Goal: Task Accomplishment & Management: Manage account settings

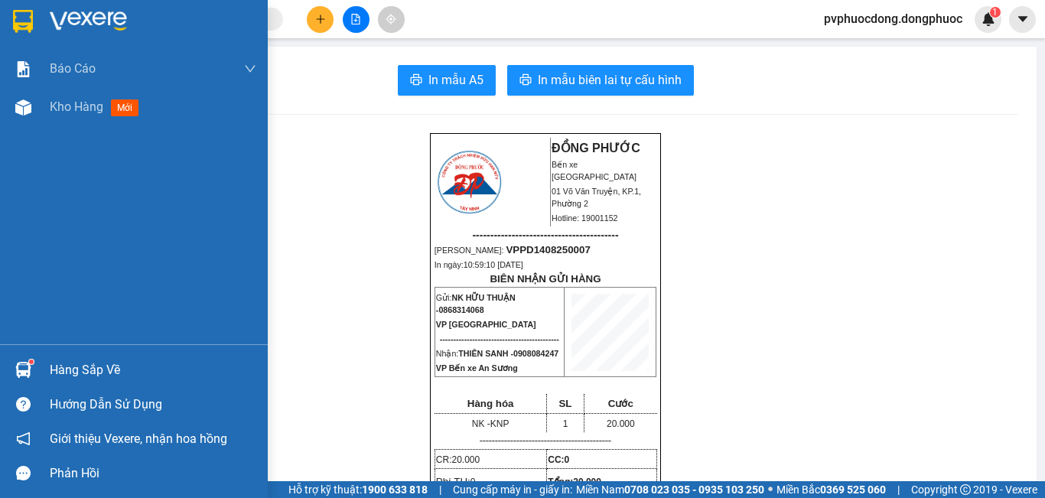
click at [31, 109] on img at bounding box center [23, 107] width 16 height 16
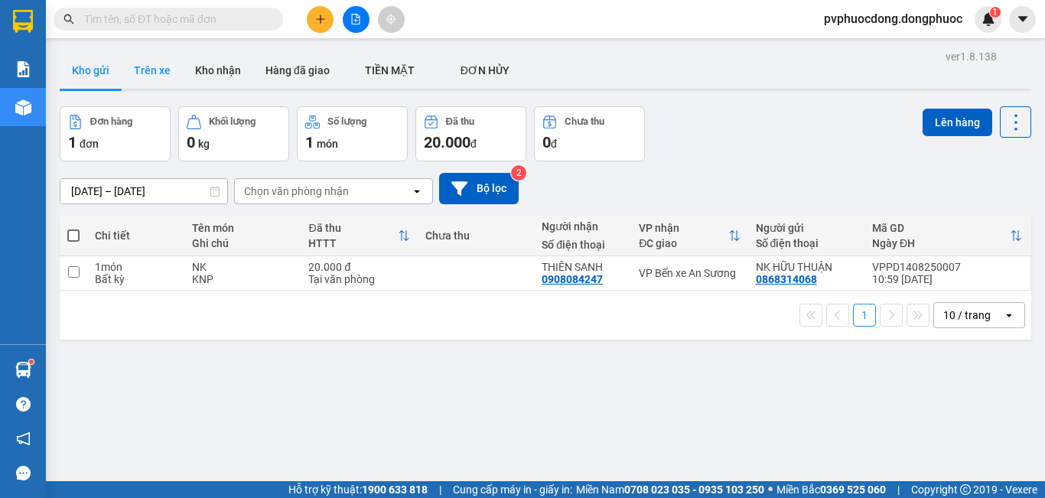
click at [156, 76] on button "Trên xe" at bounding box center [152, 70] width 61 height 37
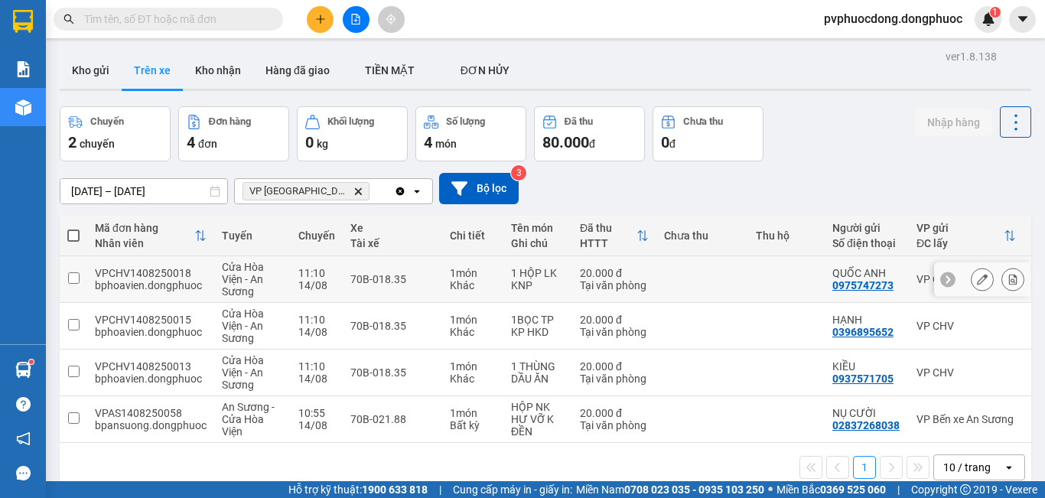
click at [407, 299] on td "70B-018.35" at bounding box center [392, 279] width 99 height 47
checkbox input "true"
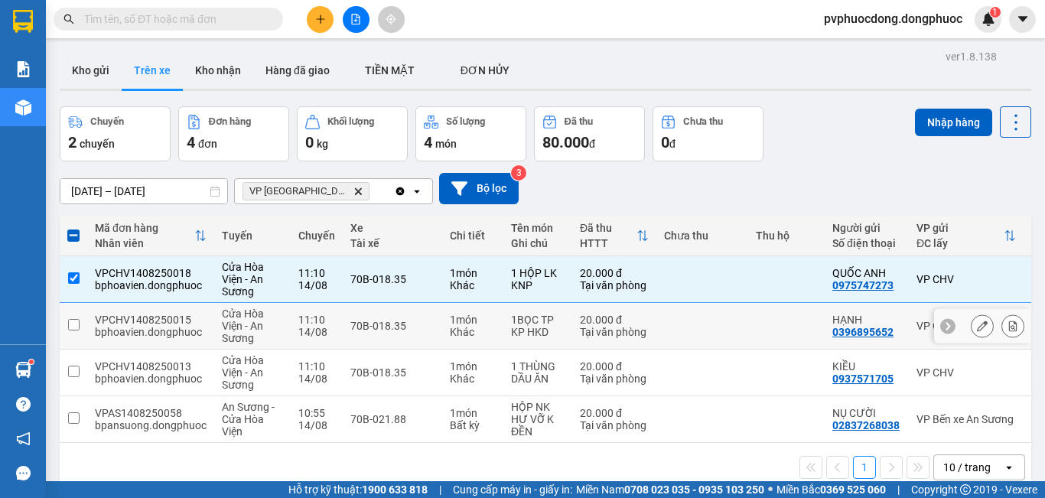
click at [412, 337] on td "70B-018.35" at bounding box center [392, 326] width 99 height 47
checkbox input "true"
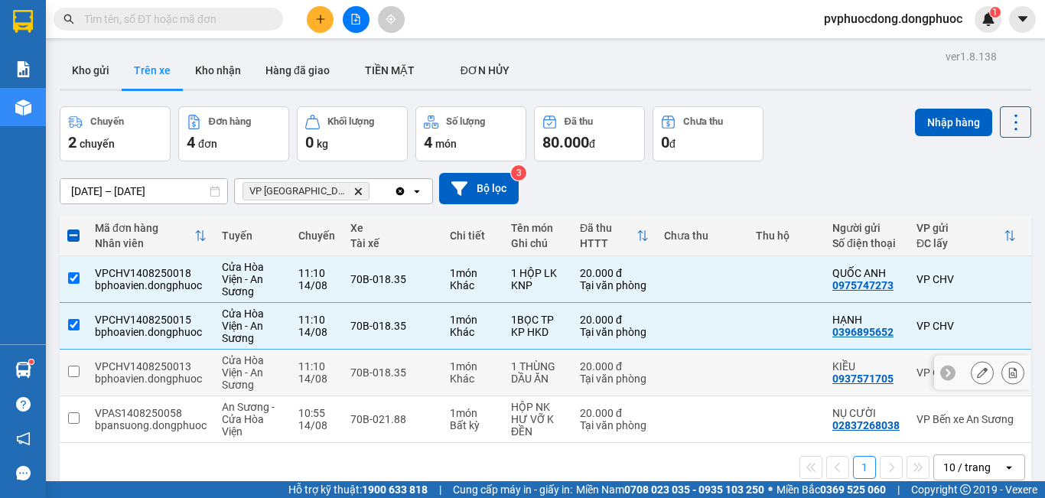
click at [406, 376] on div "70B-018.35" at bounding box center [392, 372] width 84 height 12
checkbox input "true"
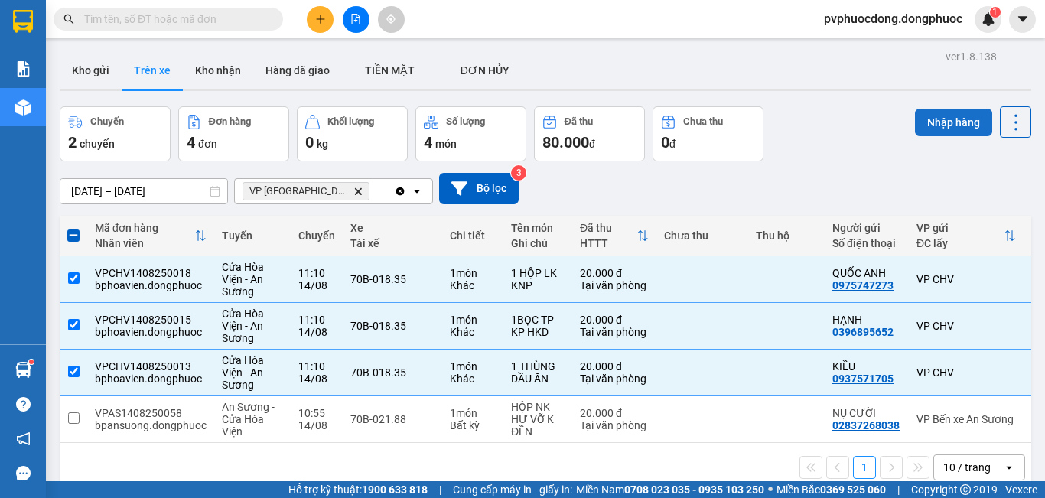
click at [932, 122] on button "Nhập hàng" at bounding box center [953, 123] width 77 height 28
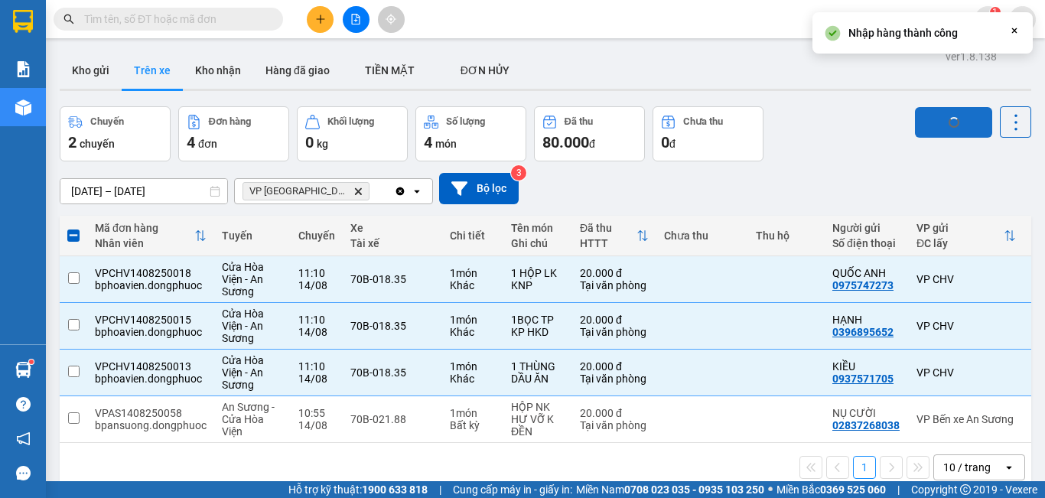
checkbox input "false"
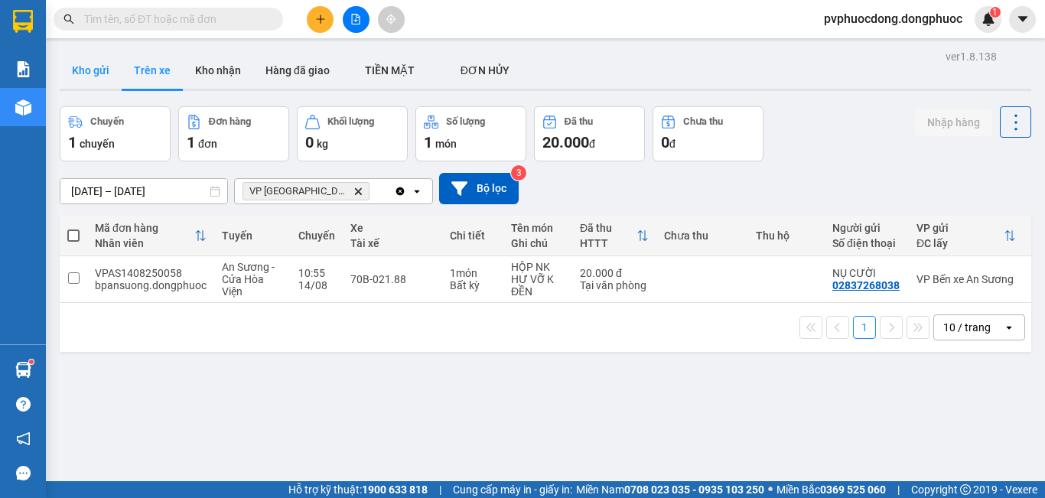
click at [74, 79] on button "Kho gửi" at bounding box center [91, 70] width 62 height 37
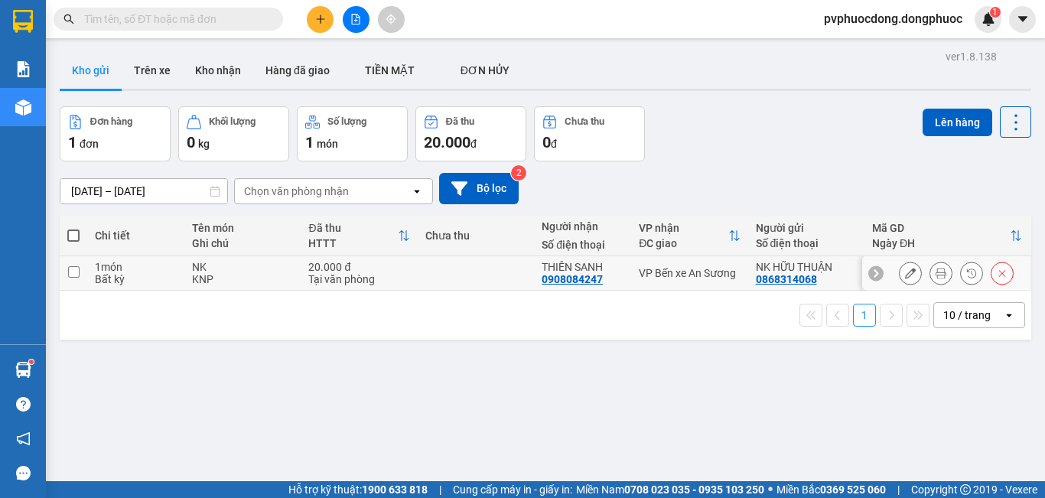
click at [140, 264] on div "1 món" at bounding box center [136, 267] width 82 height 12
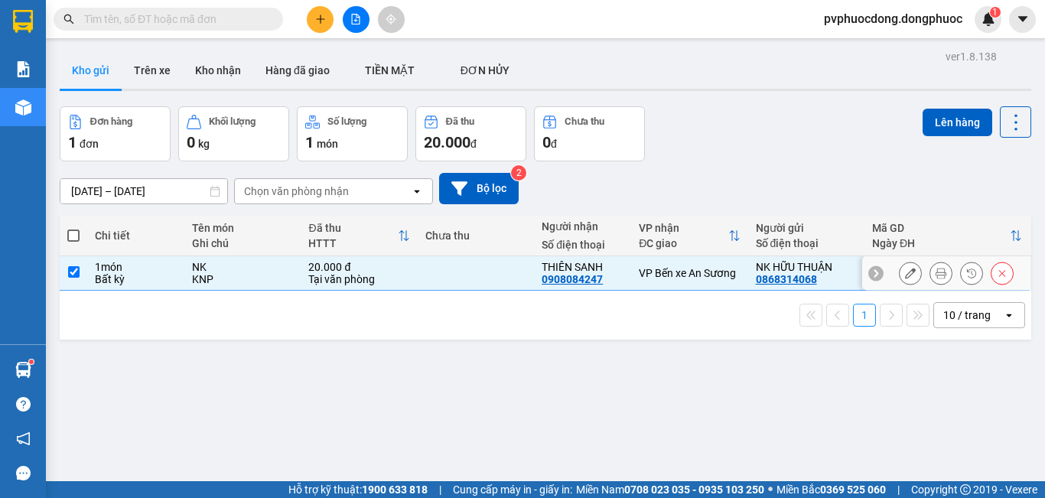
checkbox input "true"
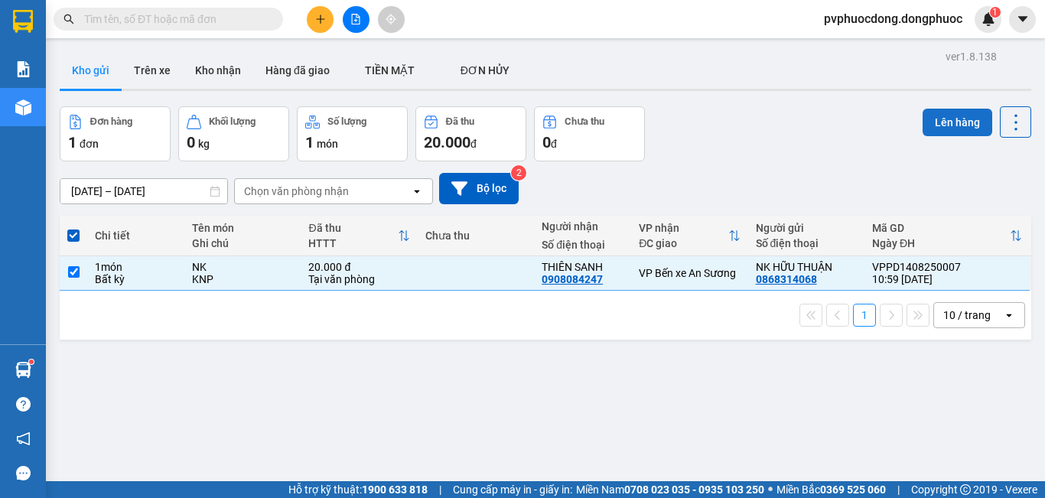
click at [959, 128] on button "Lên hàng" at bounding box center [958, 123] width 70 height 28
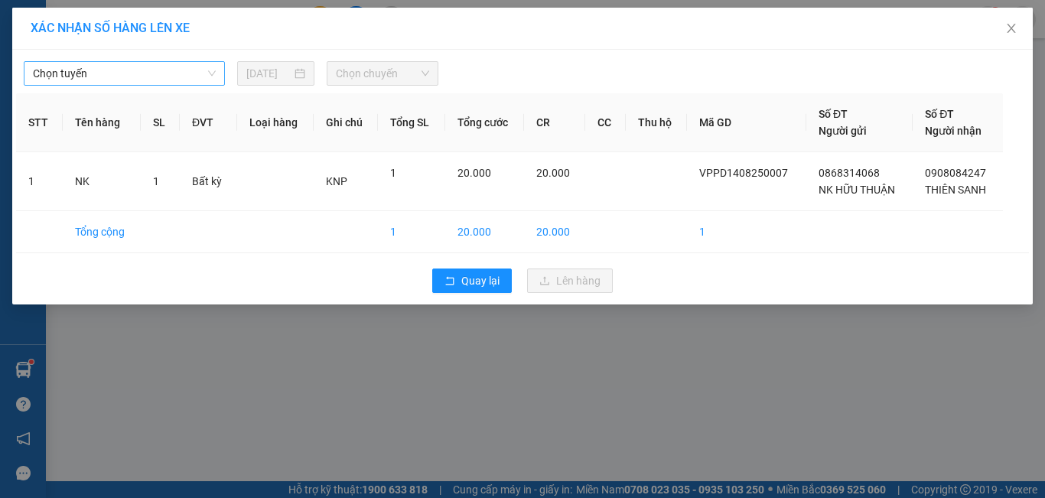
click at [189, 68] on span "Chọn tuyến" at bounding box center [124, 73] width 183 height 23
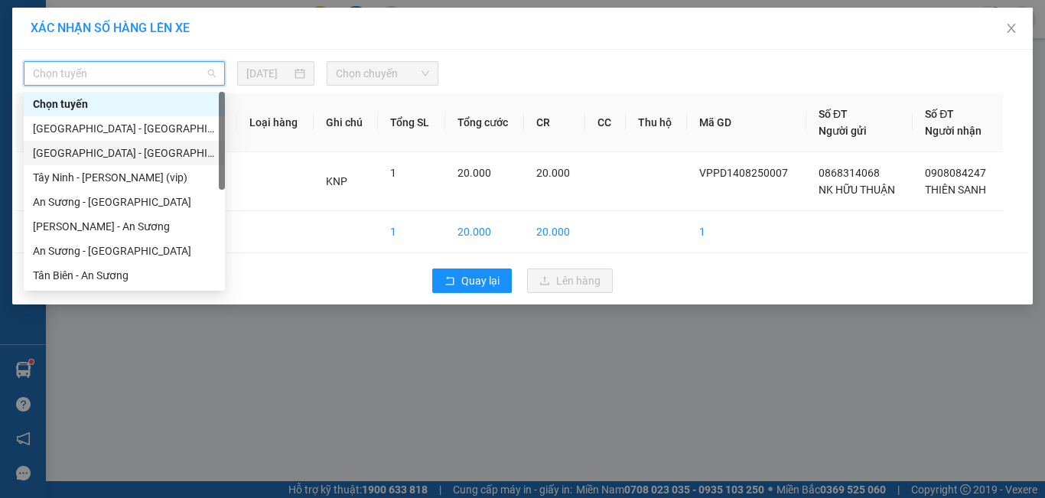
scroll to position [77, 0]
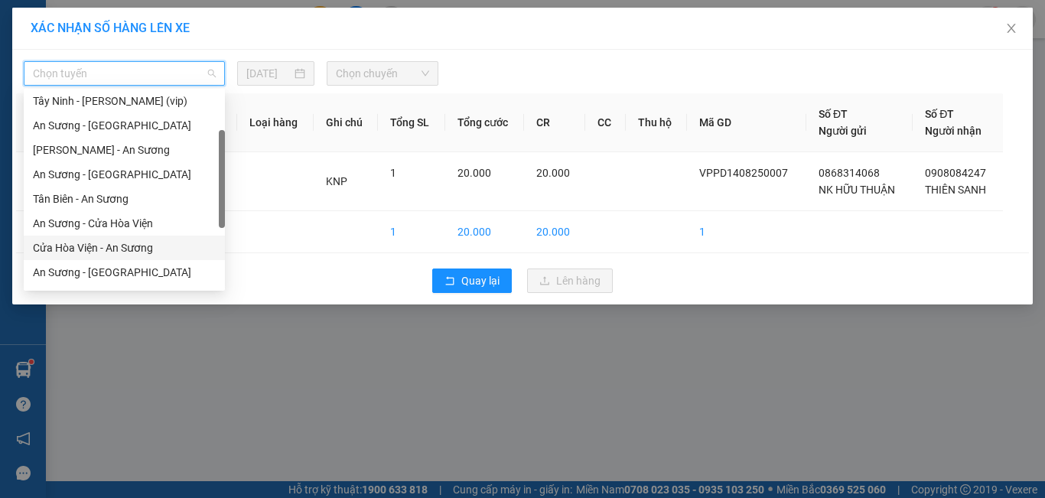
click at [98, 243] on div "Cửa Hòa Viện - An Sương" at bounding box center [124, 247] width 183 height 17
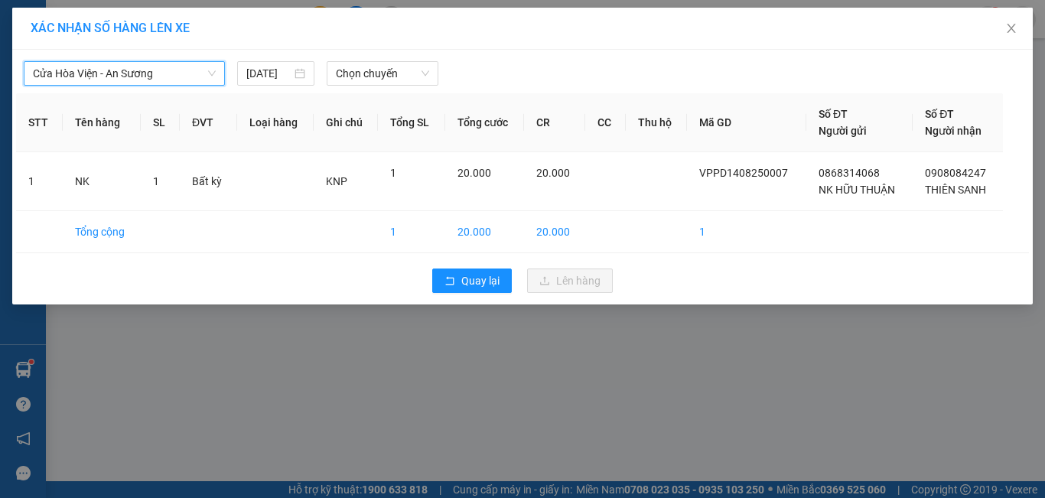
click at [344, 57] on div "Cửa Hòa Viện - An Sương Cửa Hòa Viện - An Sương [DATE] Chọn chuyến" at bounding box center [522, 70] width 1013 height 32
click at [353, 68] on span "Chọn chuyến" at bounding box center [383, 73] width 94 height 23
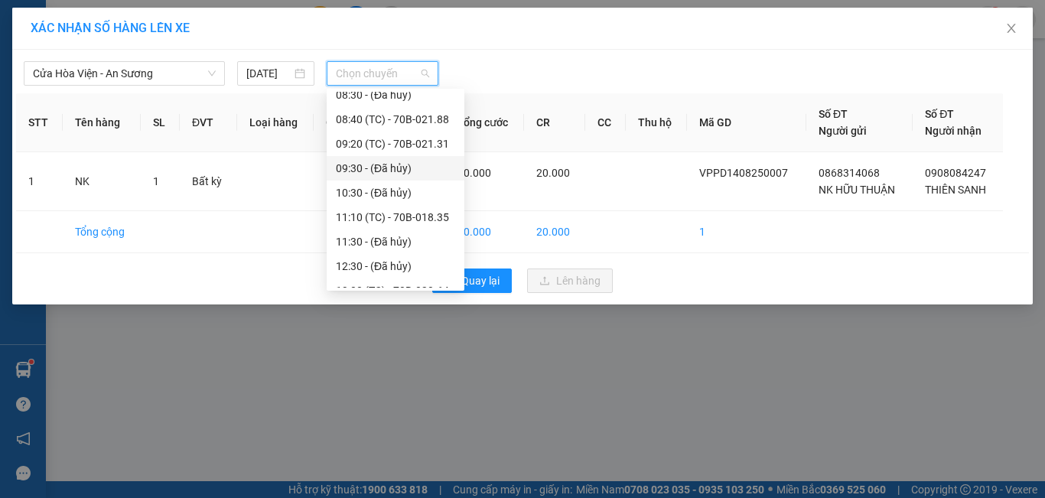
scroll to position [306, 0]
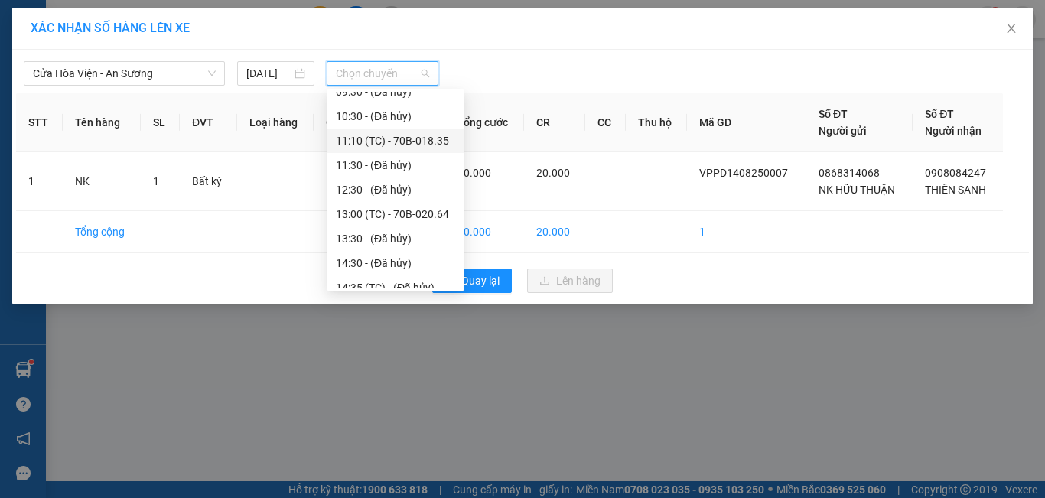
click at [437, 136] on div "11:10 (TC) - 70B-018.35" at bounding box center [395, 140] width 119 height 17
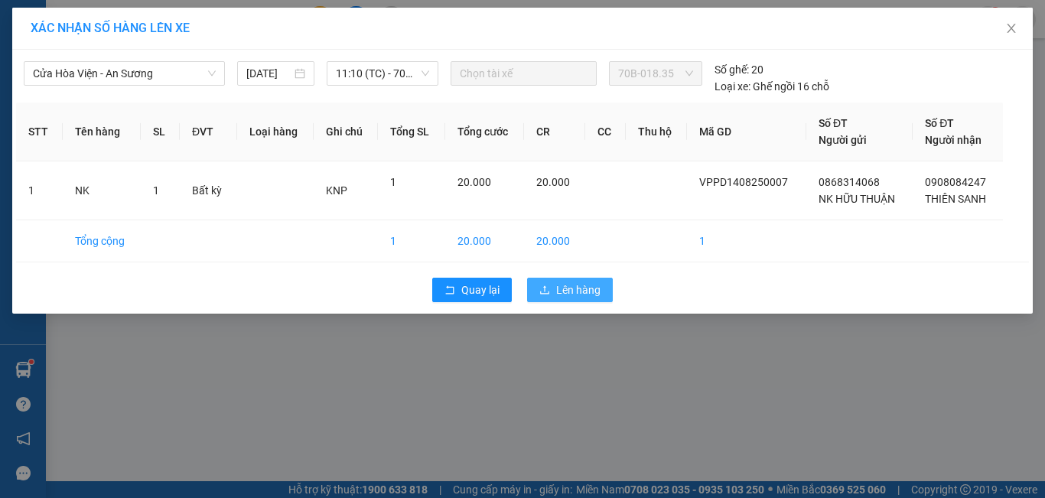
click at [547, 281] on button "Lên hàng" at bounding box center [570, 290] width 86 height 24
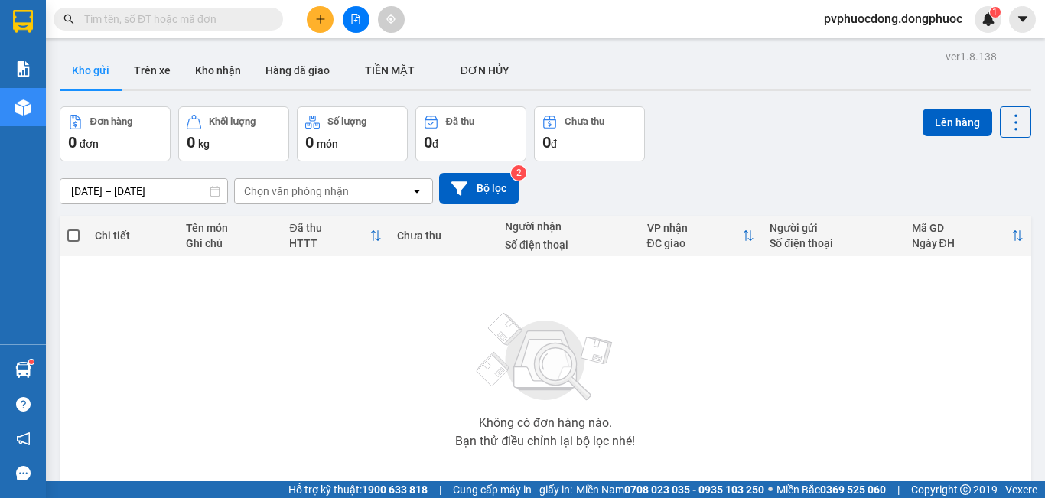
click at [321, 12] on button at bounding box center [320, 19] width 27 height 27
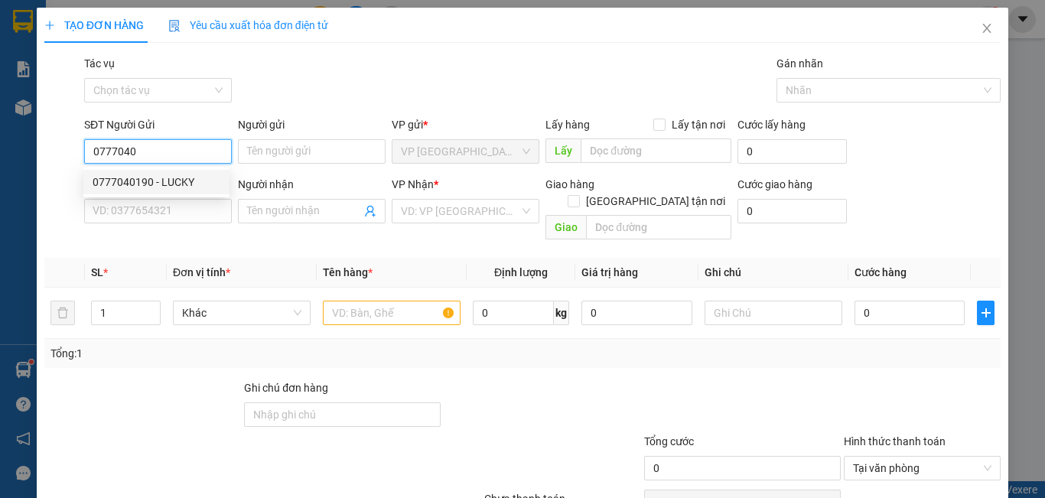
click at [137, 173] on div "0777040190 - LUCKY" at bounding box center [156, 182] width 146 height 24
type input "0777040190"
type input "LUCKY"
type input "0931069461"
type input "LION LAB"
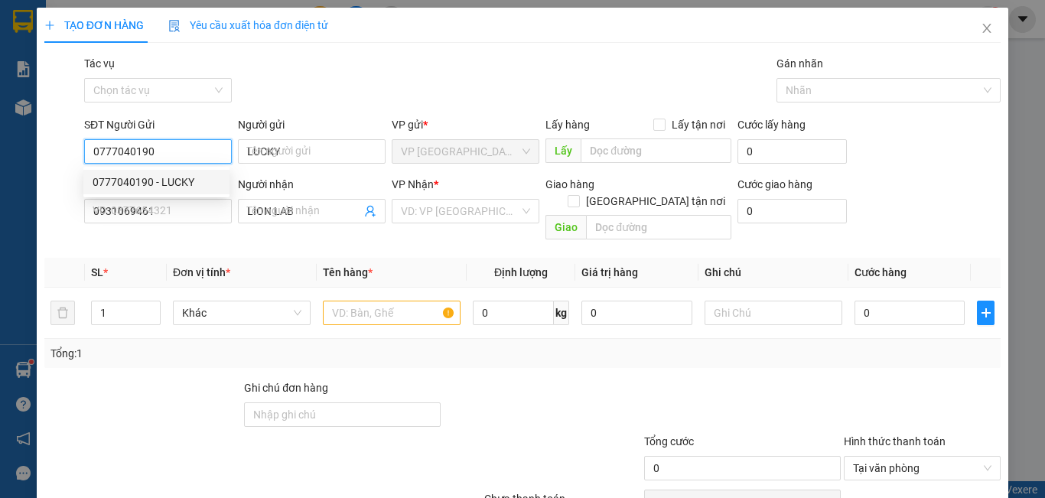
type input "30.000"
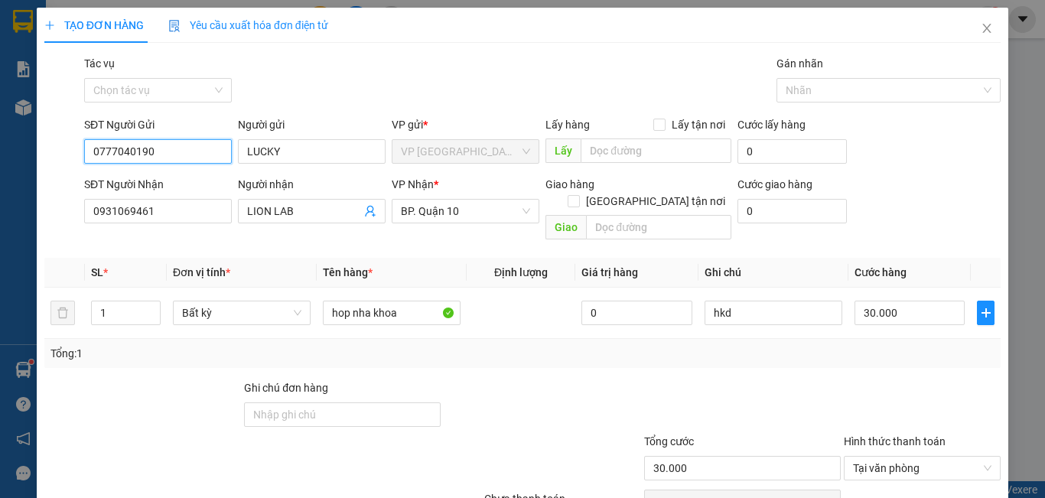
scroll to position [68, 0]
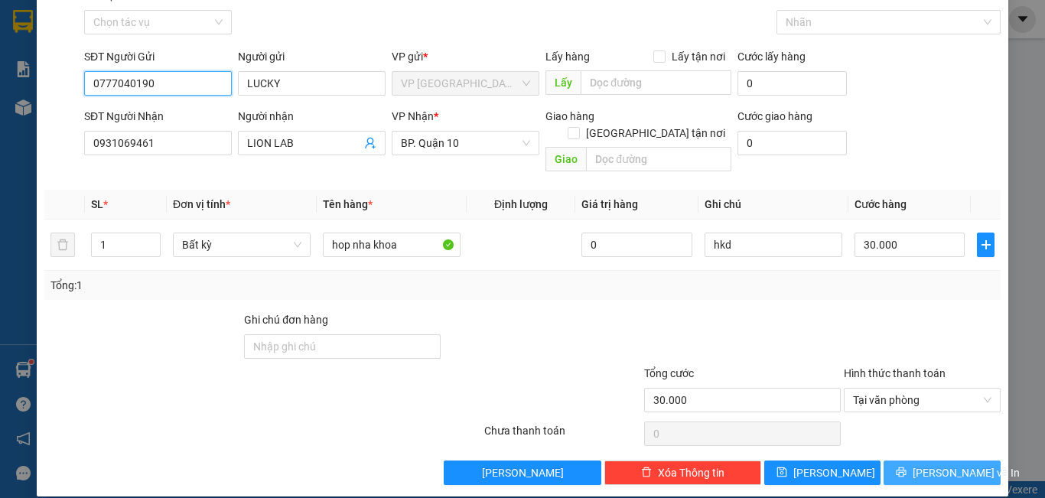
type input "0777040190"
click at [930, 464] on span "[PERSON_NAME] và In" at bounding box center [966, 472] width 107 height 17
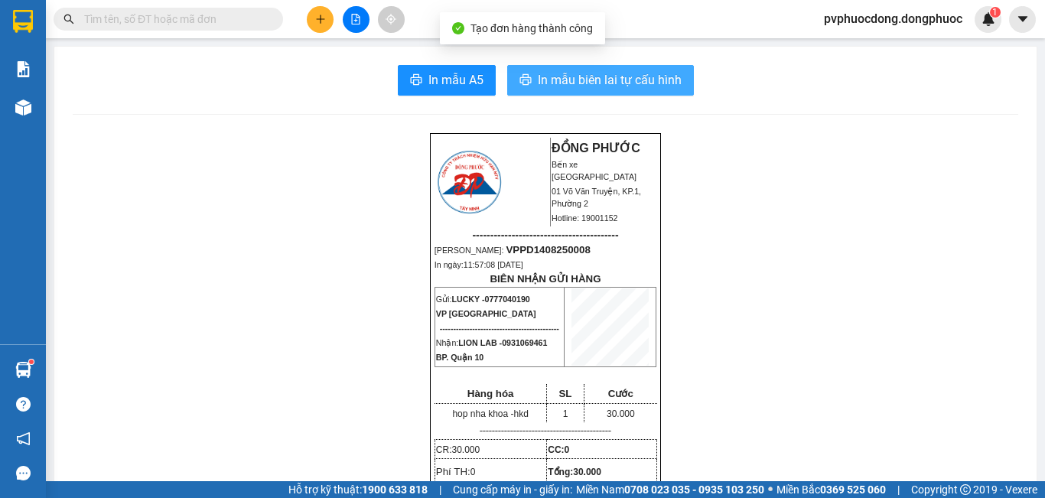
click at [588, 81] on span "In mẫu biên lai tự cấu hình" at bounding box center [610, 79] width 144 height 19
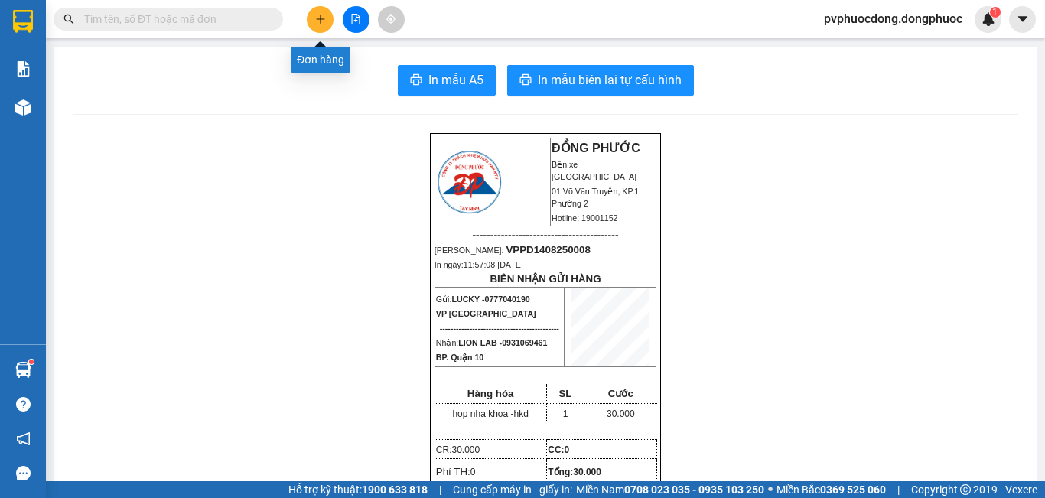
click at [323, 19] on icon "plus" at bounding box center [320, 19] width 11 height 11
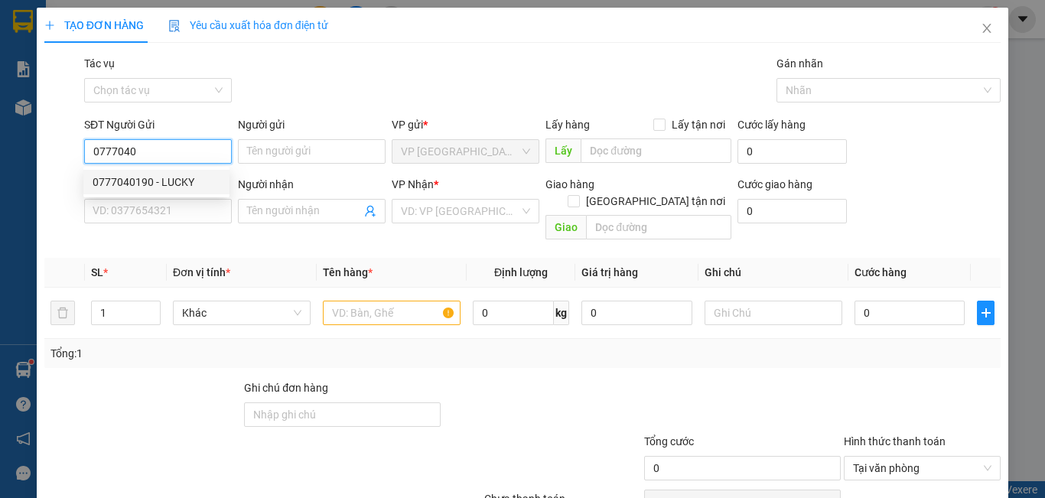
click at [172, 181] on div "0777040190 - LUCKY" at bounding box center [157, 182] width 128 height 17
type input "0777040190"
type input "LUCKY"
type input "0931069461"
type input "LION LAB"
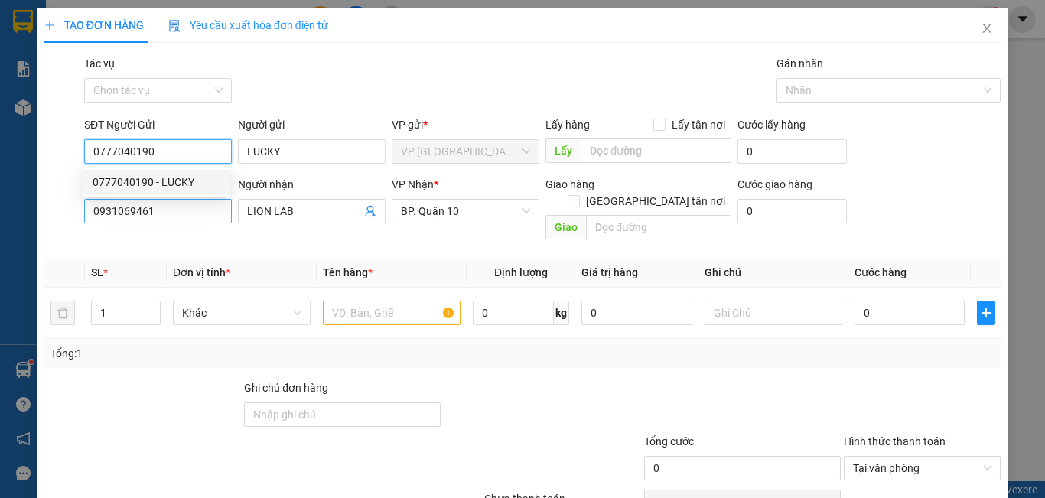
type input "30.000"
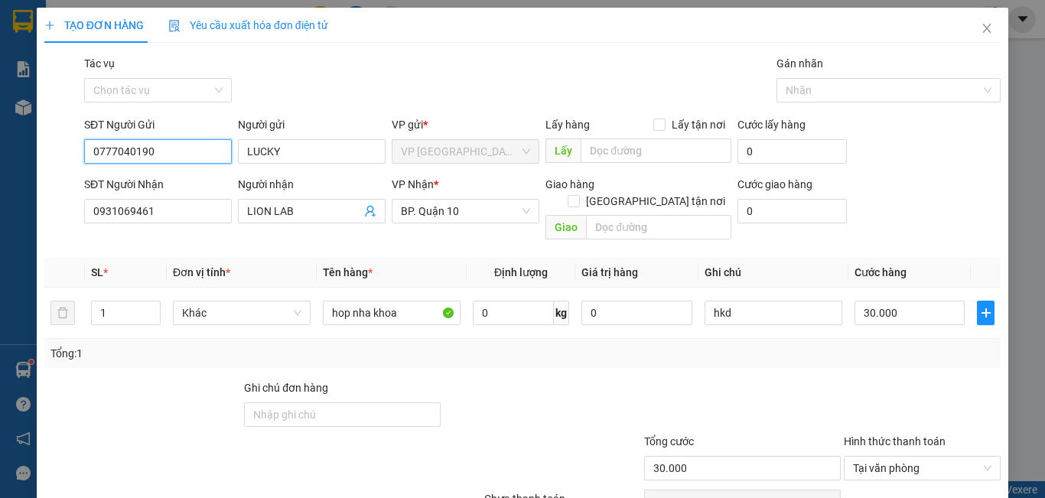
type input "0777040190"
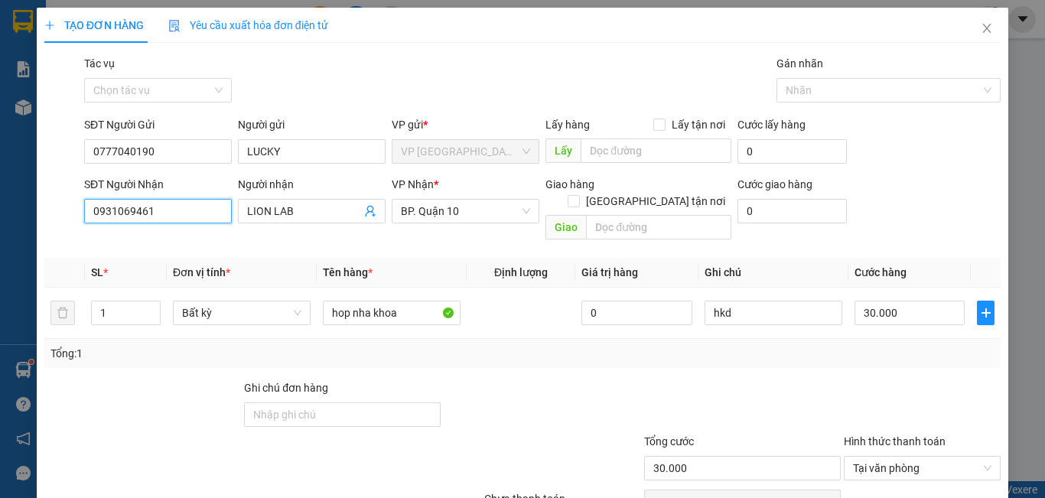
drag, startPoint x: 80, startPoint y: 216, endPoint x: 65, endPoint y: 217, distance: 15.4
click at [65, 217] on div "SĐT Người Nhận 0931069461 Người nhận LION LAB VP Nhận * BP. Quận 10 Giao hàng […" at bounding box center [522, 211] width 959 height 70
click at [202, 265] on div "0364466091 - LABO DT" at bounding box center [157, 266] width 128 height 17
type input "0364466091"
type input "LABO DT"
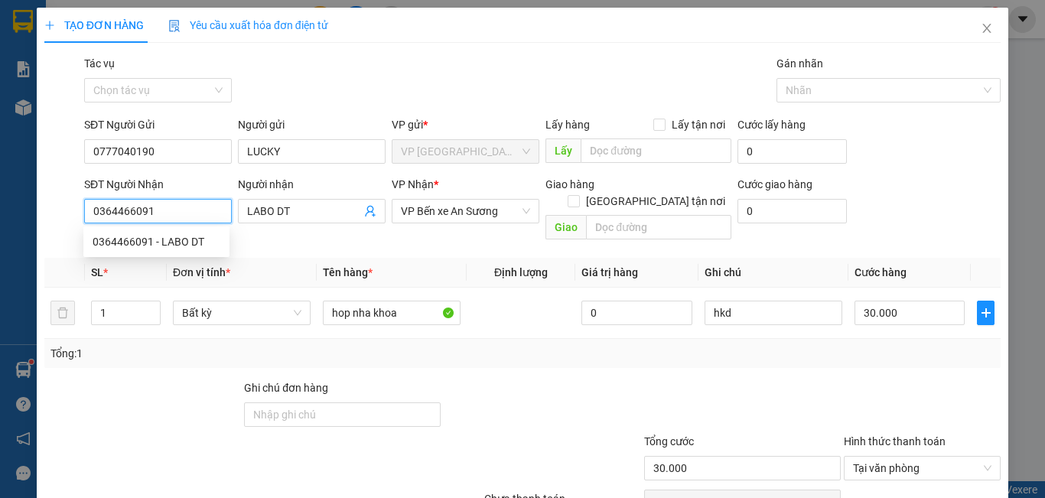
type input "20.000"
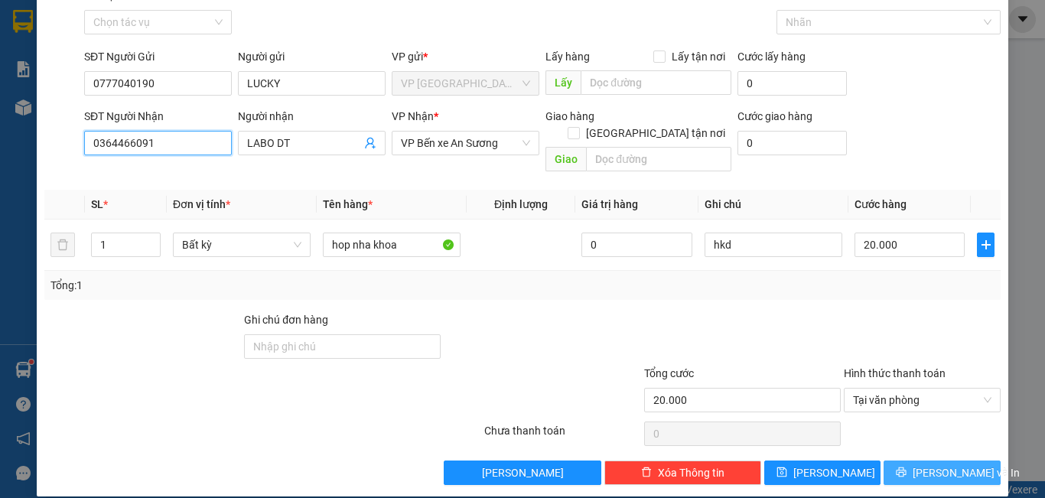
type input "0364466091"
click at [913, 461] on button "[PERSON_NAME] và In" at bounding box center [942, 473] width 117 height 24
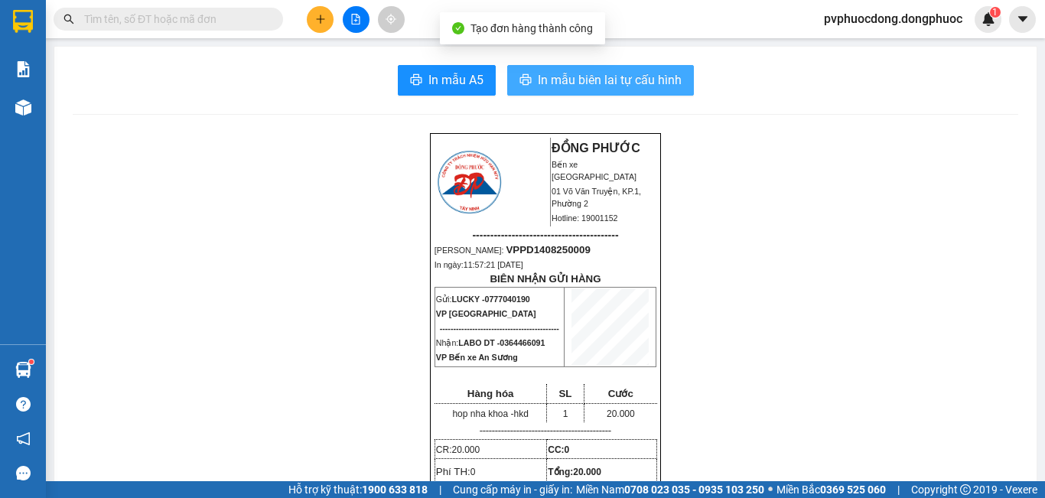
click at [615, 70] on span "In mẫu biên lai tự cấu hình" at bounding box center [610, 79] width 144 height 19
click at [615, 70] on button "In mẫu biên lai tự cấu hình" at bounding box center [600, 80] width 187 height 31
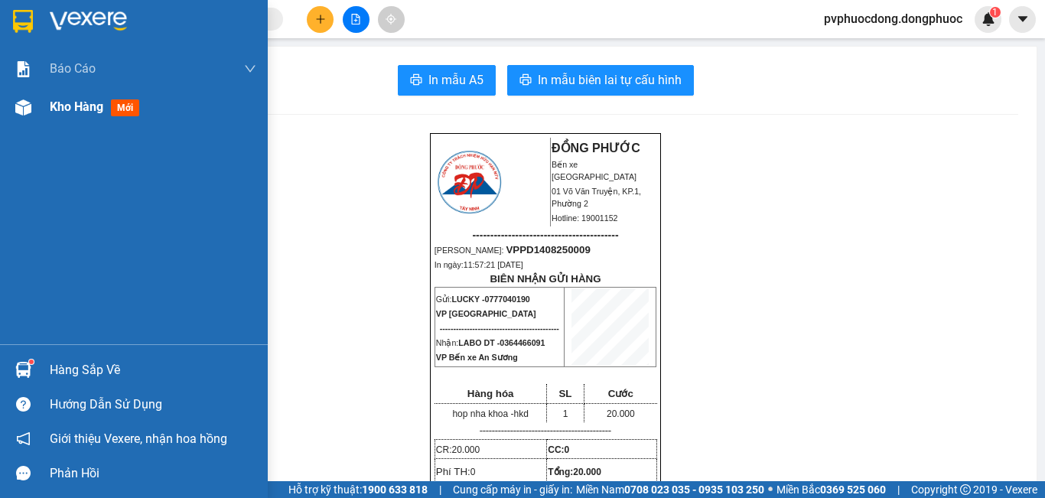
click at [28, 104] on img at bounding box center [23, 107] width 16 height 16
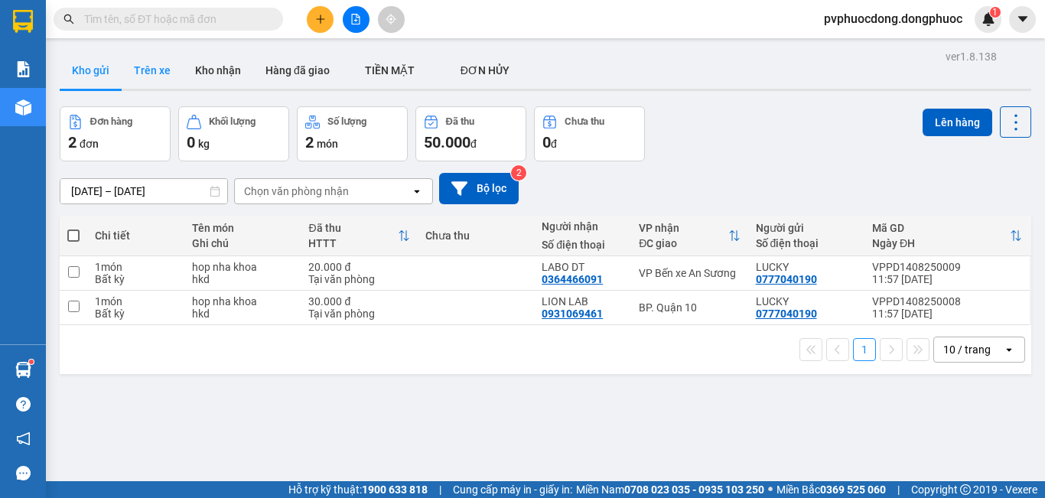
click at [155, 82] on button "Trên xe" at bounding box center [152, 70] width 61 height 37
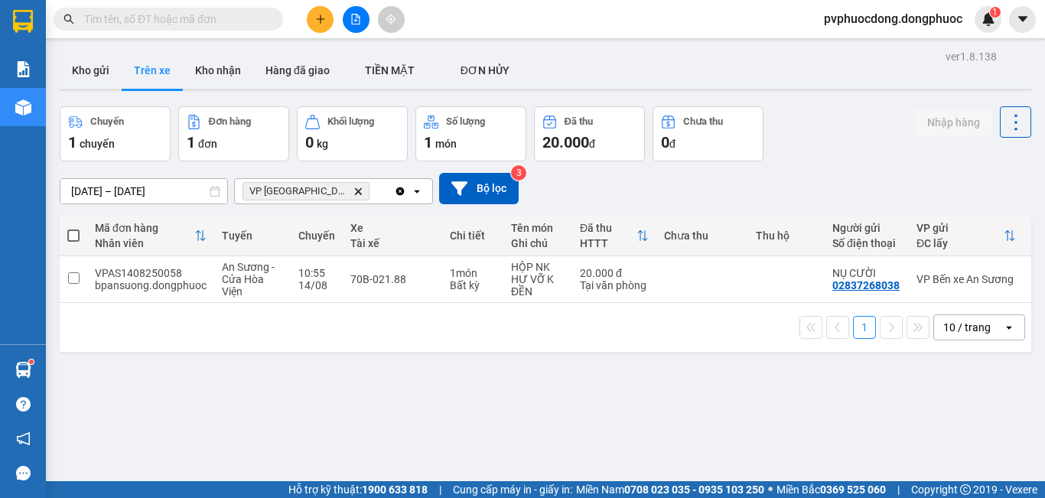
click at [317, 15] on icon "plus" at bounding box center [320, 19] width 11 height 11
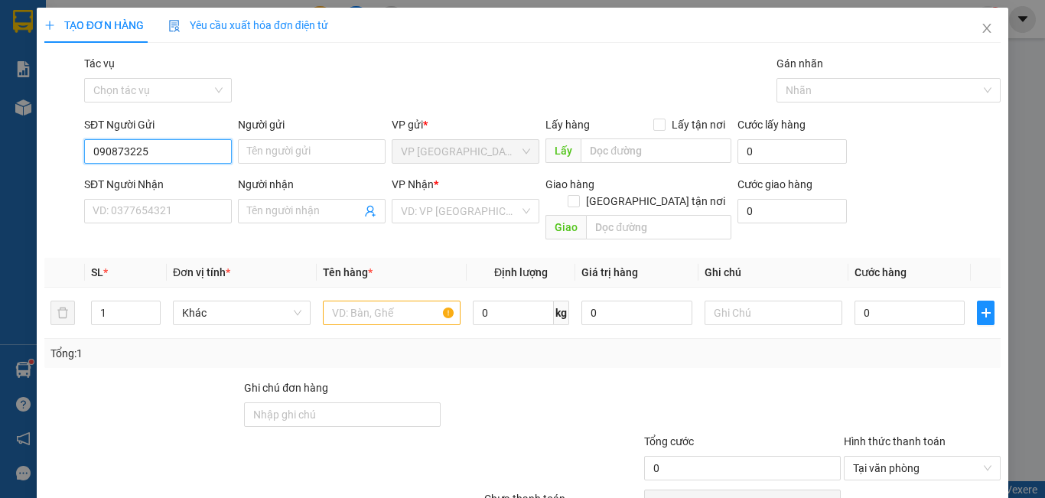
type input "0908732252"
click at [196, 192] on div "0908732252 - LOAN" at bounding box center [156, 182] width 146 height 24
type input "LOAN"
type input "0902486488"
type input "TOẢN"
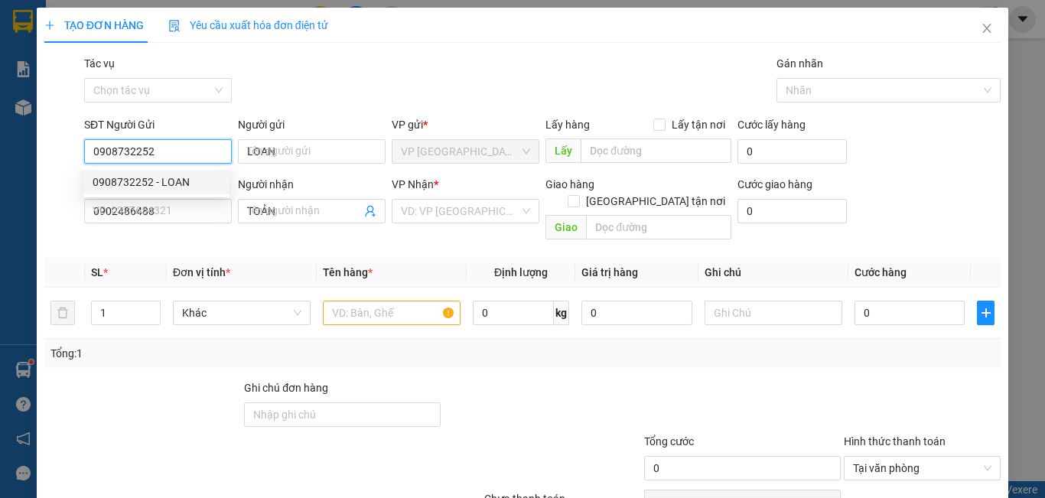
type input "20.000"
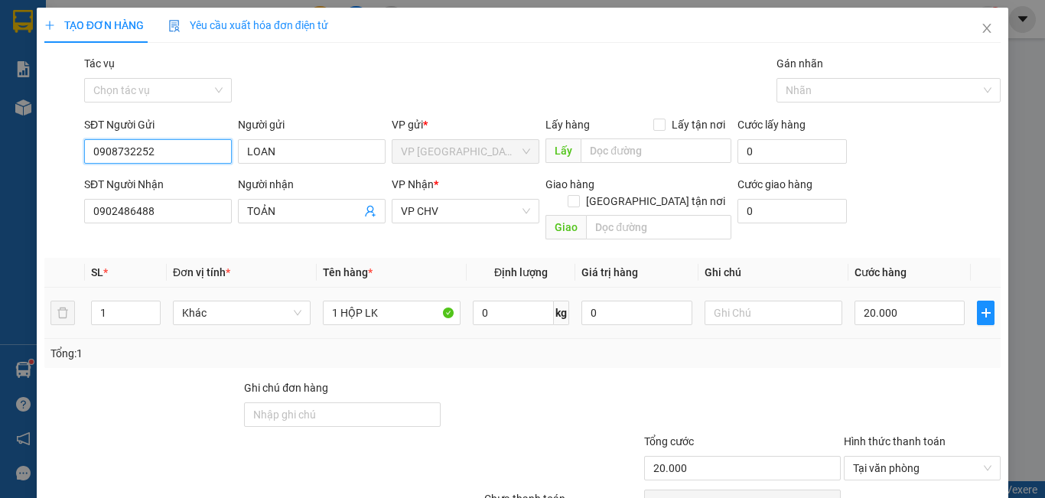
scroll to position [68, 0]
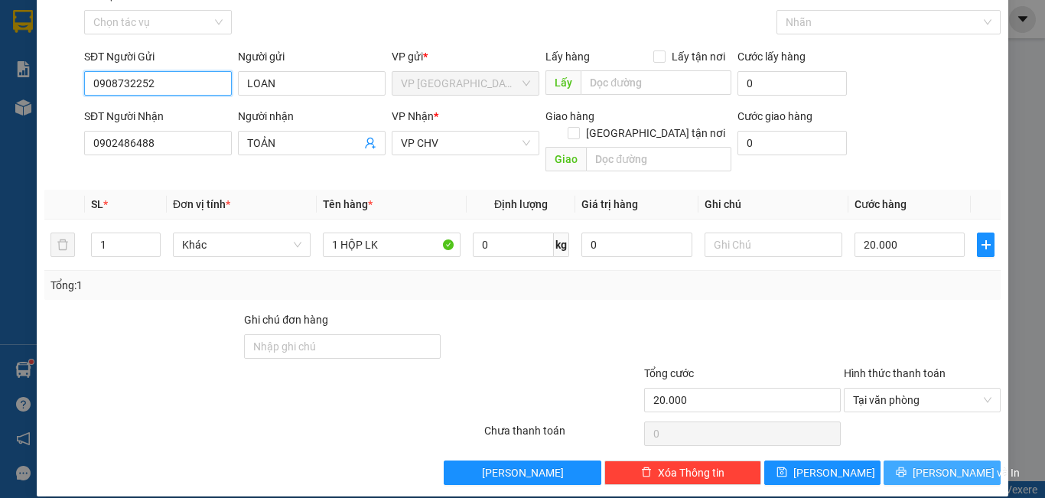
type input "0908732252"
click at [932, 464] on span "[PERSON_NAME] và In" at bounding box center [966, 472] width 107 height 17
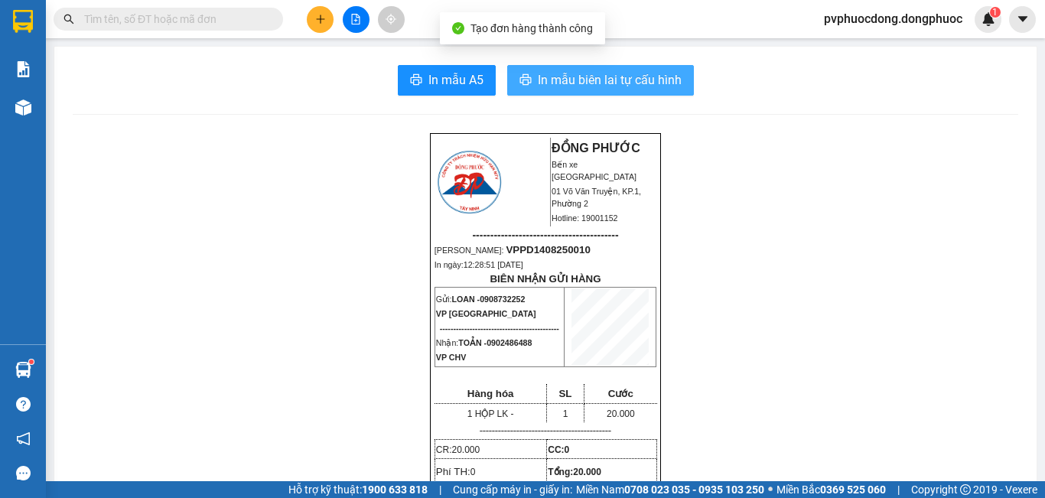
click at [579, 77] on span "In mẫu biên lai tự cấu hình" at bounding box center [610, 79] width 144 height 19
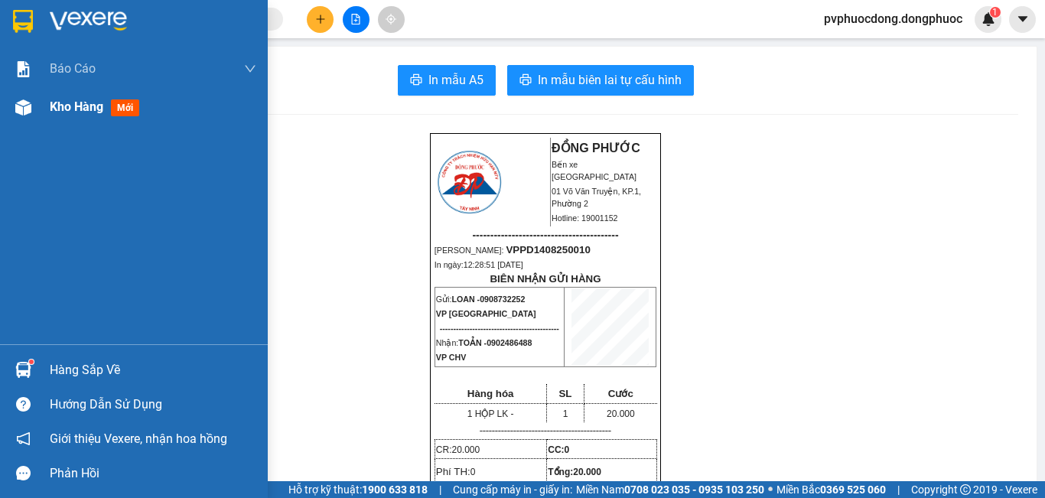
click at [14, 108] on div at bounding box center [23, 107] width 27 height 27
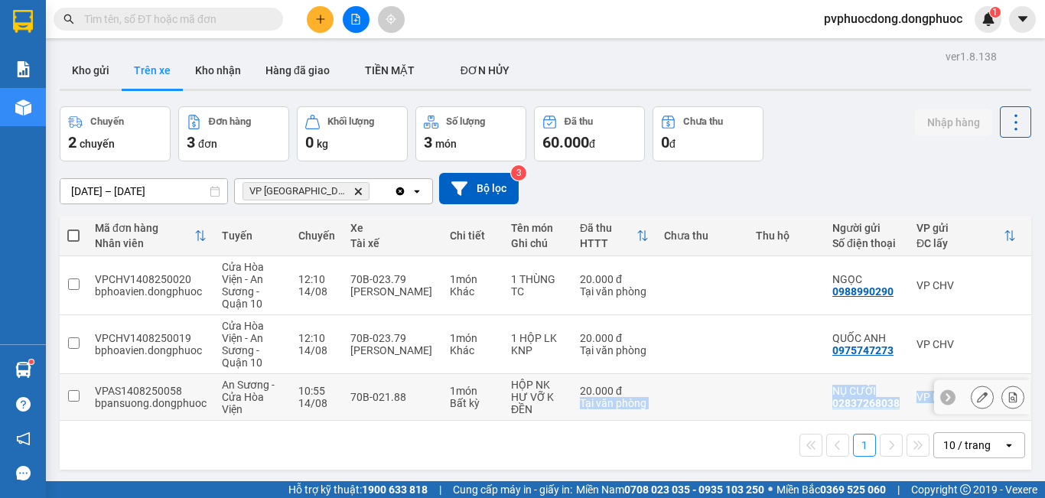
drag, startPoint x: 489, startPoint y: 427, endPoint x: 572, endPoint y: 418, distance: 83.9
click at [572, 418] on div "Mã đơn hàng Nhân viên Tuyến Chuyến Xe Tài xế Chi tiết Tên món Ghi chú Đã thu HT…" at bounding box center [546, 343] width 972 height 254
click at [437, 477] on div "ver 1.8.138 Kho gửi Trên xe Kho nhận Hàng đã giao TIỀN MẶT ĐƠN HỦY Chuyến 2 c…" at bounding box center [546, 295] width 984 height 498
click at [240, 18] on input "text" at bounding box center [174, 19] width 181 height 17
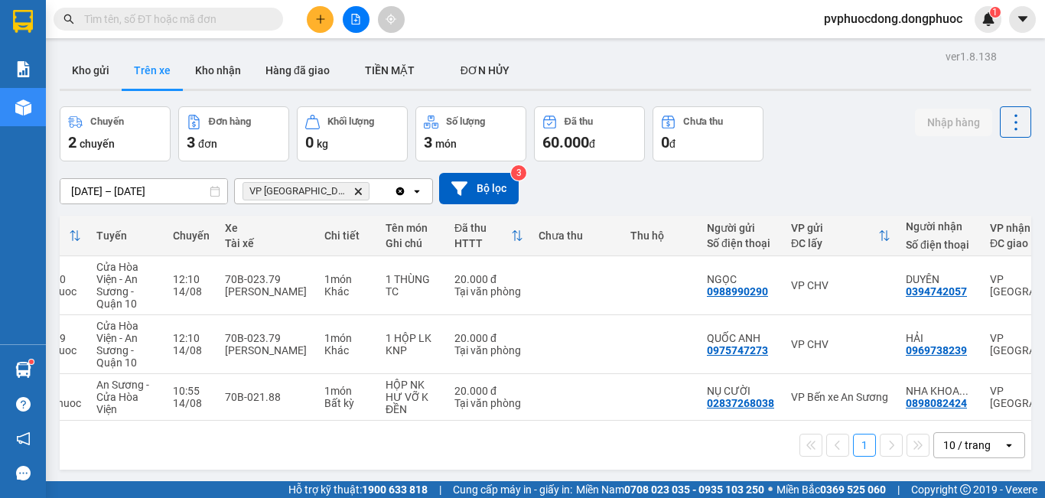
scroll to position [0, 132]
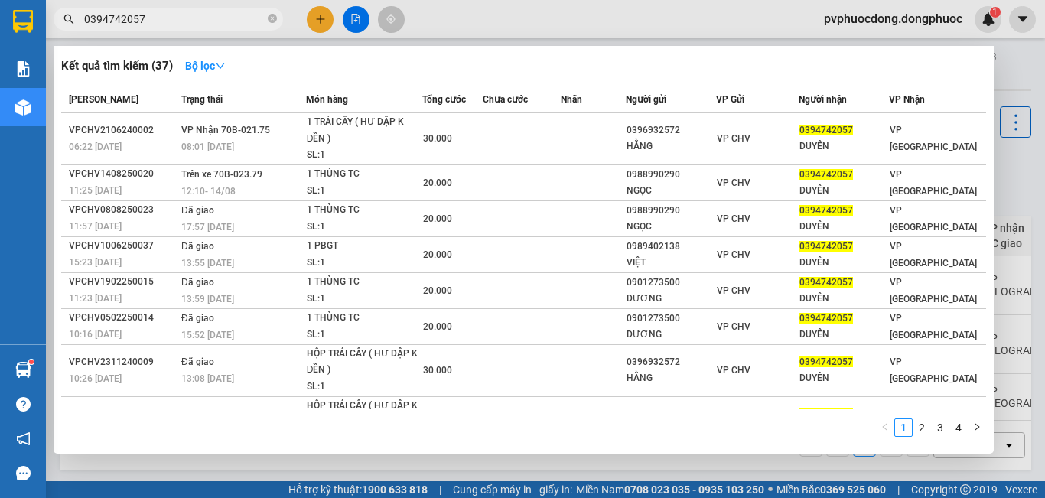
type input "0394742057"
click at [270, 463] on div at bounding box center [522, 249] width 1045 height 498
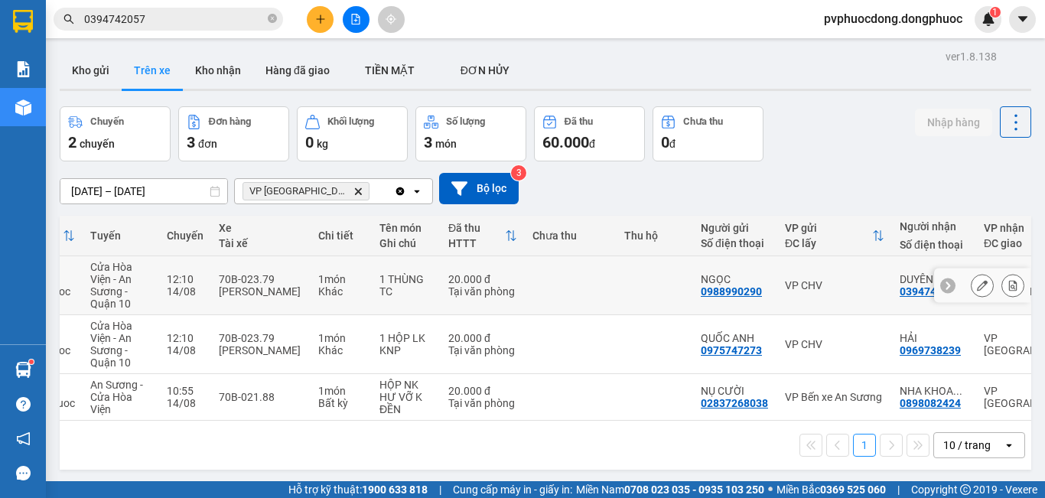
click at [318, 298] on div "Khác" at bounding box center [341, 291] width 46 height 12
checkbox input "true"
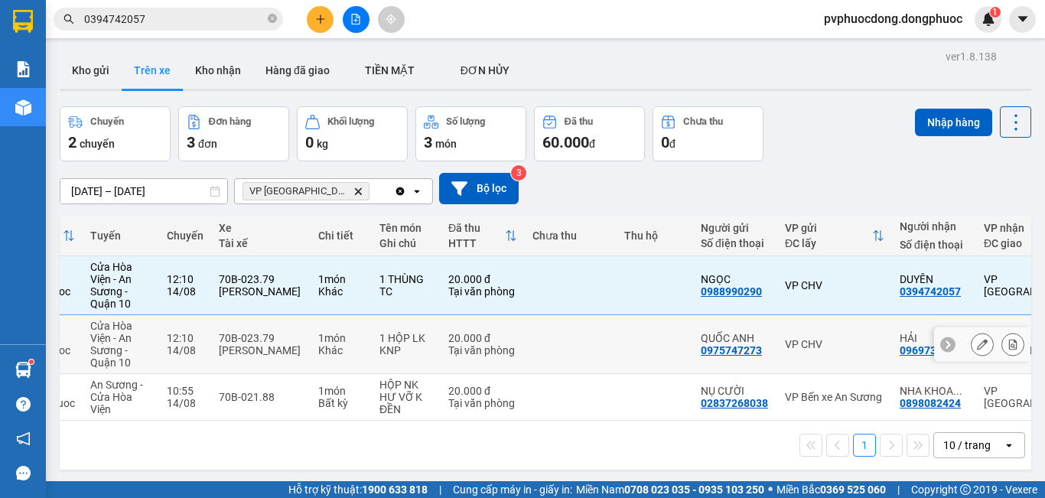
click at [324, 353] on div "Khác" at bounding box center [341, 350] width 46 height 12
checkbox input "true"
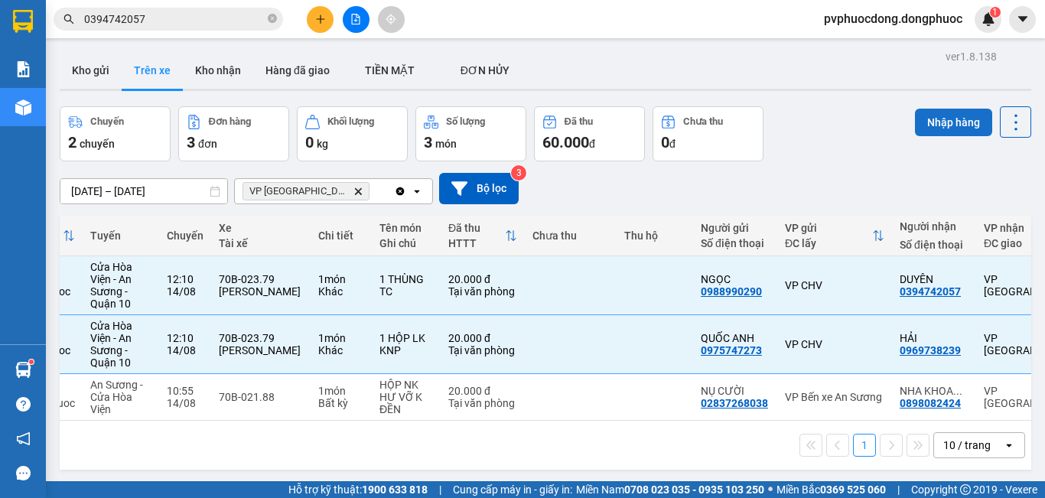
click at [955, 126] on button "Nhập hàng" at bounding box center [953, 123] width 77 height 28
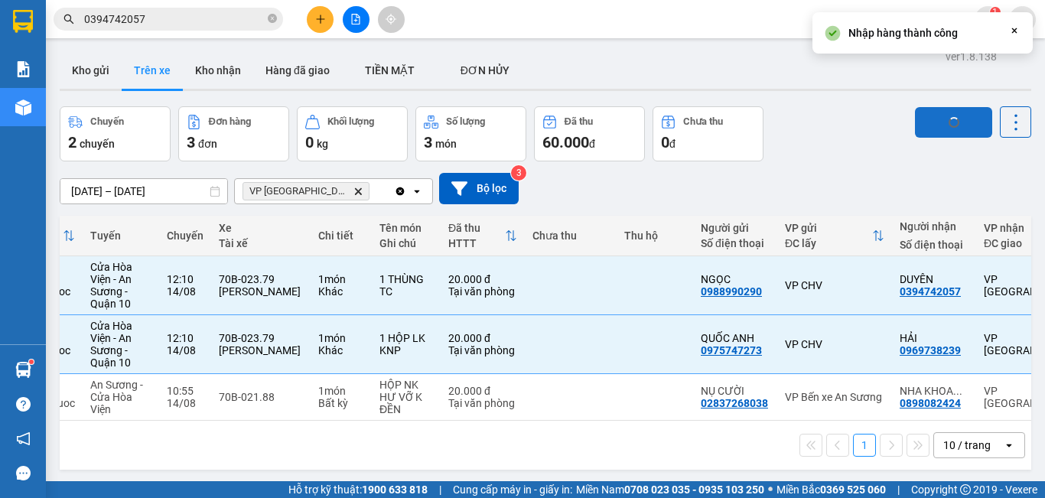
checkbox input "false"
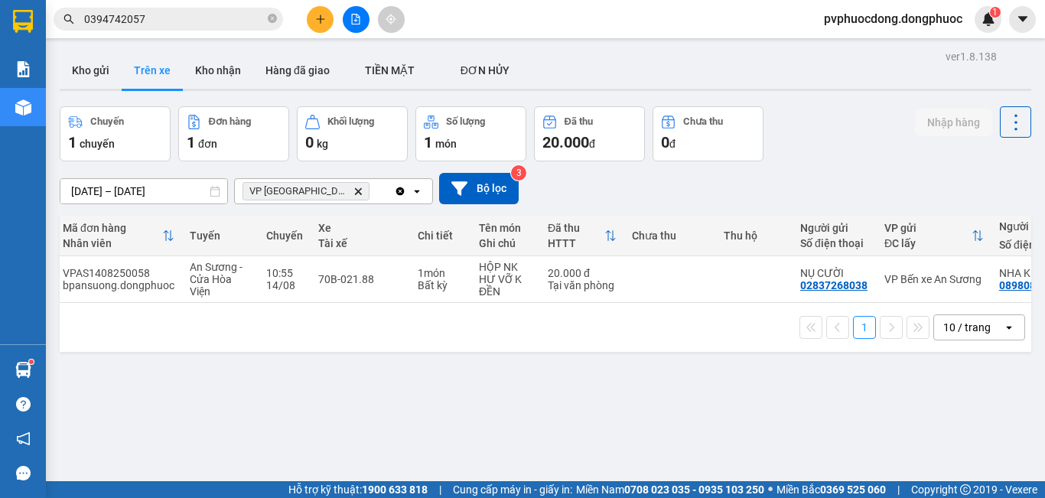
scroll to position [0, 0]
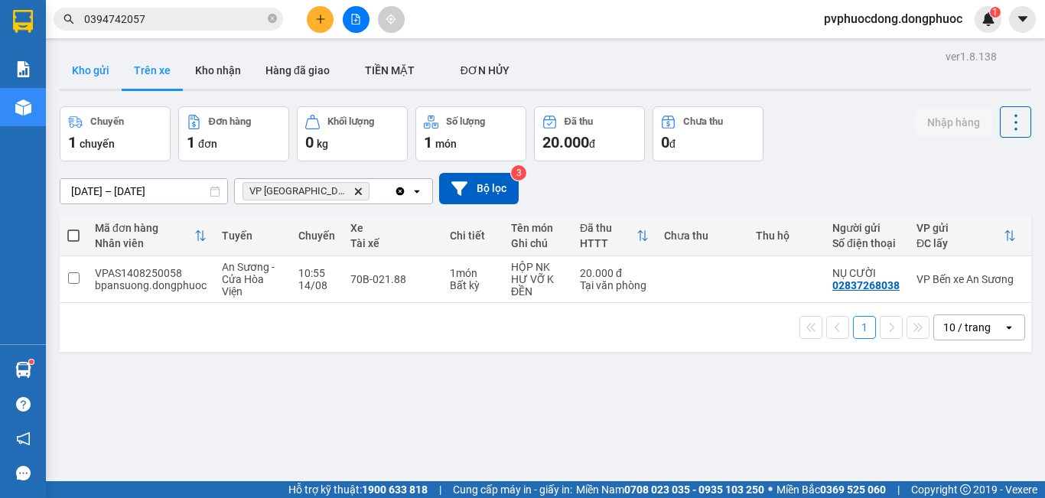
click at [77, 73] on button "Kho gửi" at bounding box center [91, 70] width 62 height 37
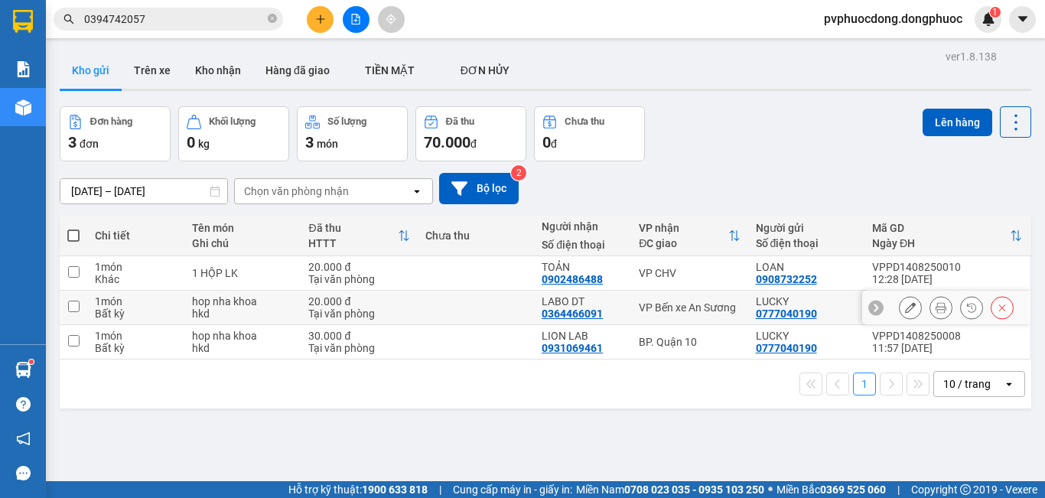
click at [381, 295] on div "20.000 đ" at bounding box center [358, 301] width 101 height 12
checkbox input "true"
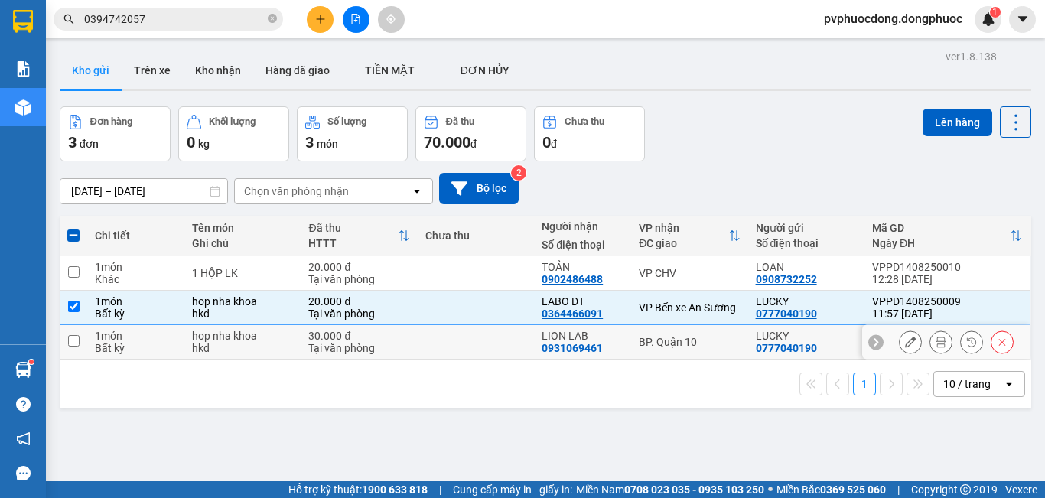
click at [359, 327] on td "30.000 đ Tại văn phòng" at bounding box center [359, 342] width 116 height 34
checkbox input "true"
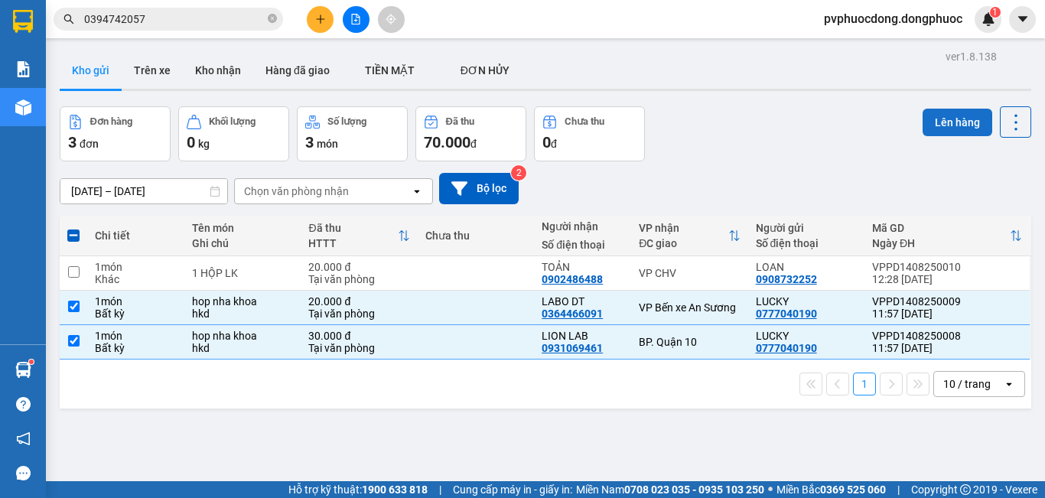
click at [948, 134] on button "Lên hàng" at bounding box center [958, 123] width 70 height 28
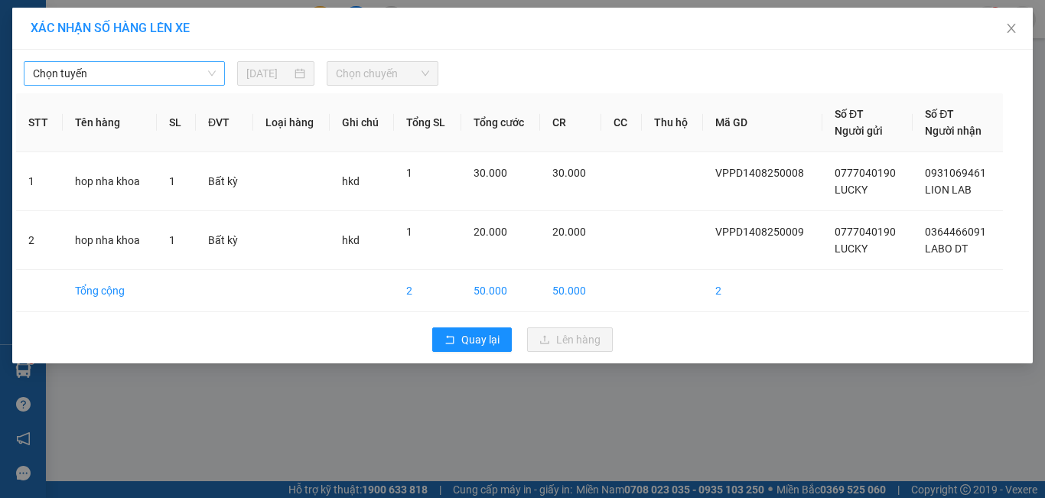
click at [167, 73] on span "Chọn tuyến" at bounding box center [124, 73] width 183 height 23
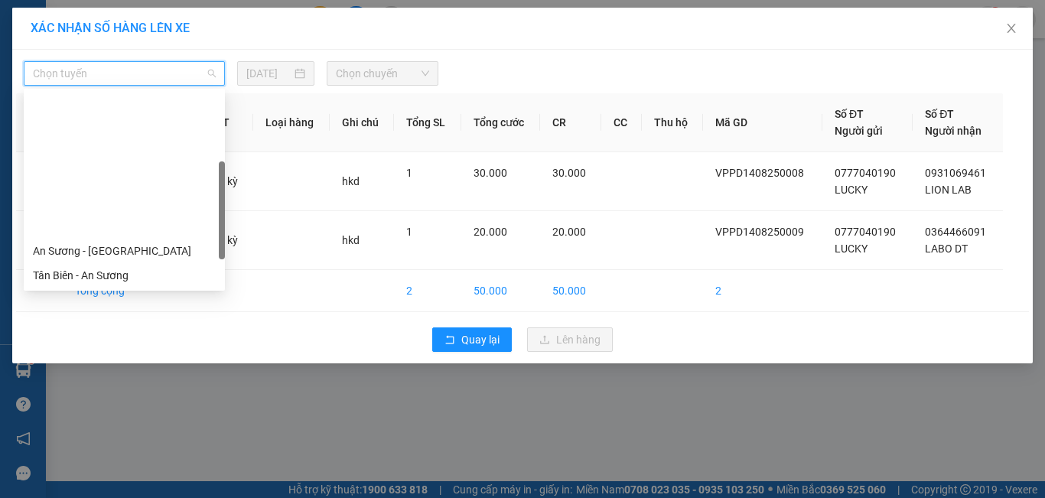
scroll to position [153, 0]
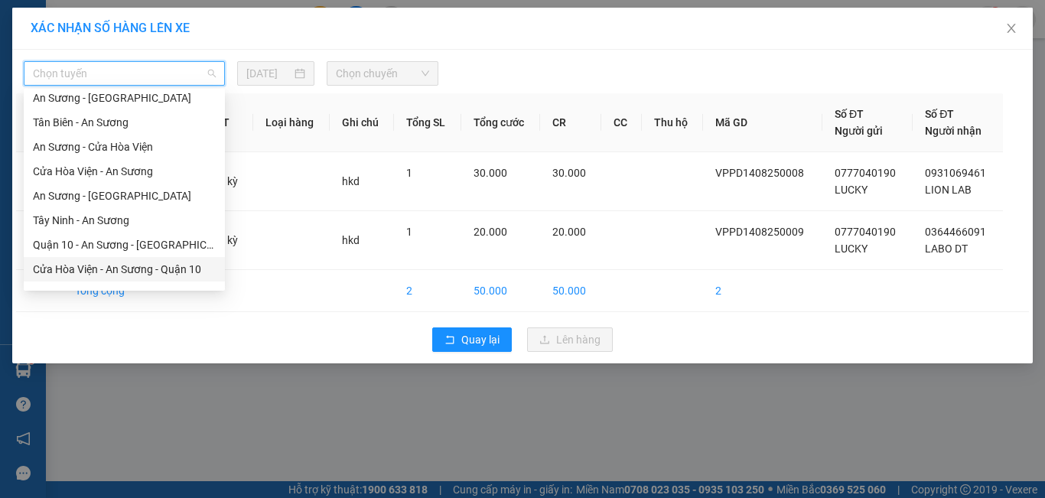
click at [151, 268] on div "Cửa Hòa Viện - An Sương - Quận 10" at bounding box center [124, 269] width 183 height 17
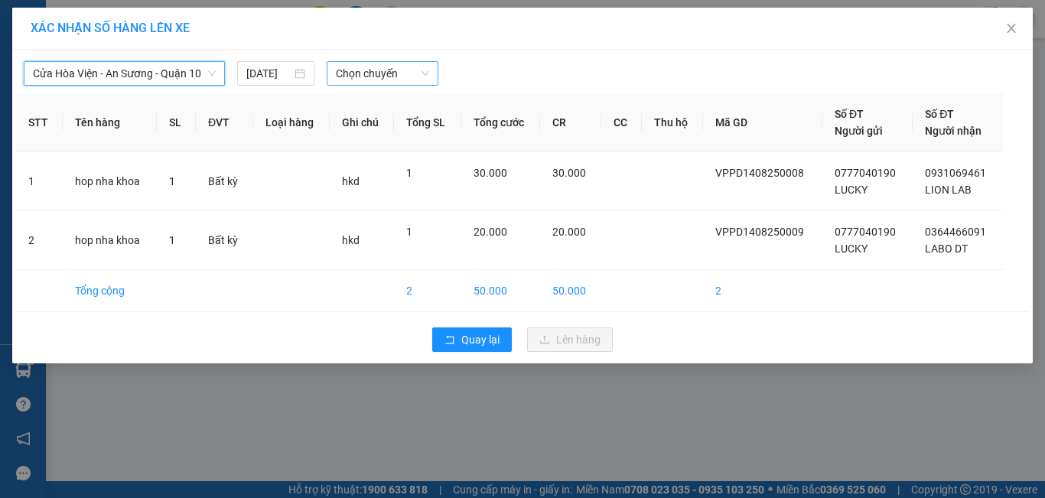
click at [405, 85] on div "Chọn chuyến" at bounding box center [383, 73] width 112 height 24
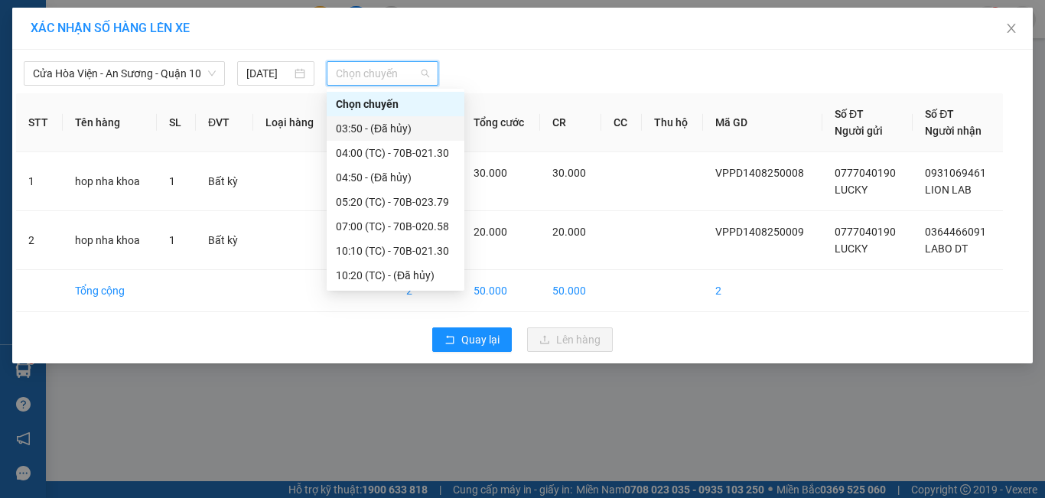
scroll to position [98, 0]
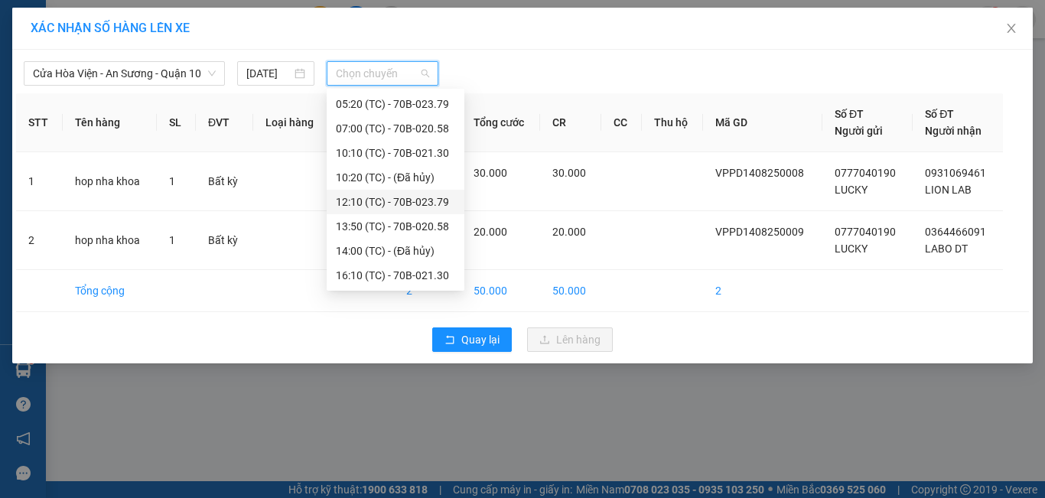
click at [396, 203] on div "12:10 (TC) - 70B-023.79" at bounding box center [395, 202] width 119 height 17
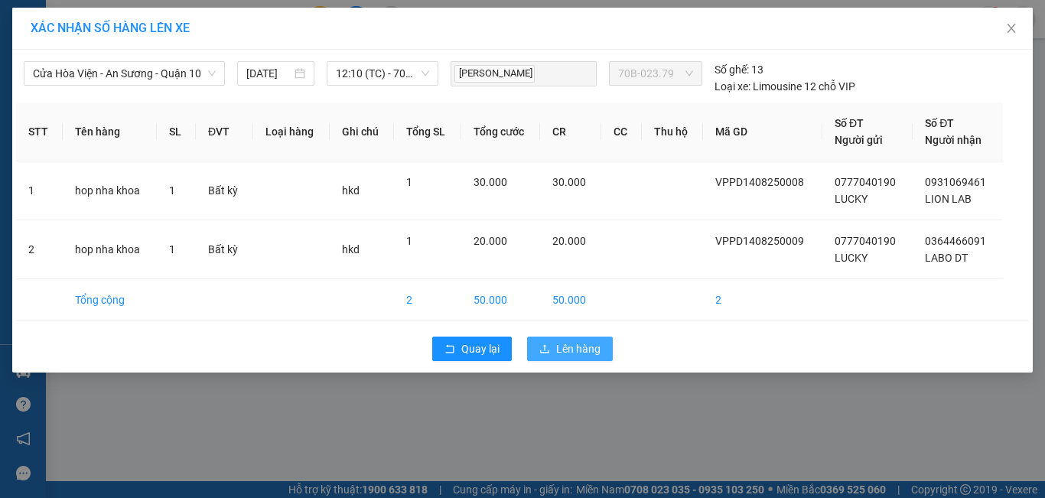
click at [581, 339] on button "Lên hàng" at bounding box center [570, 349] width 86 height 24
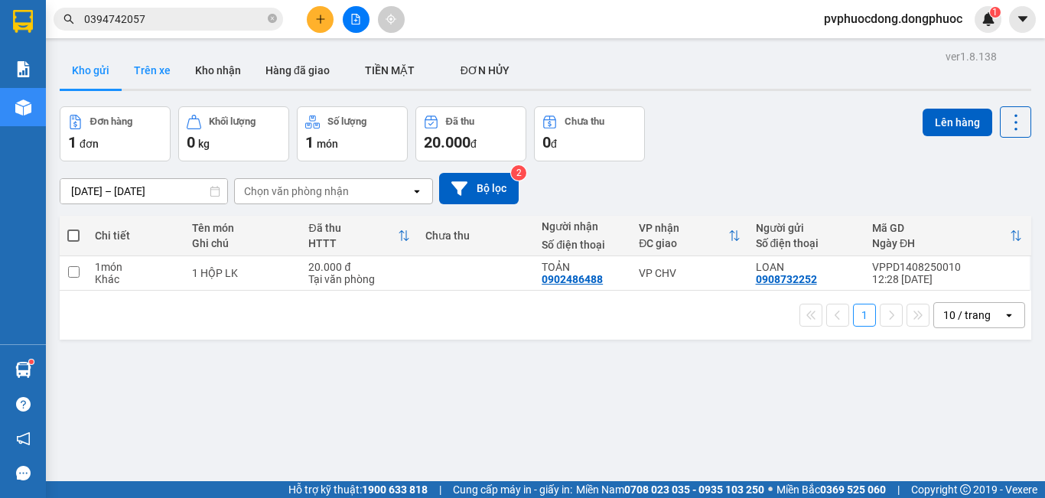
click at [158, 83] on button "Trên xe" at bounding box center [152, 70] width 61 height 37
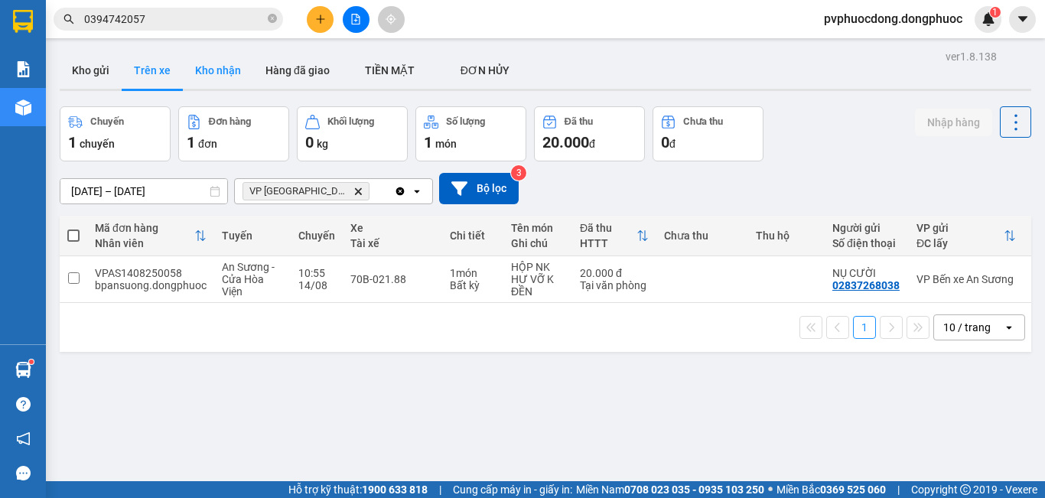
click at [207, 80] on button "Kho nhận" at bounding box center [218, 70] width 70 height 37
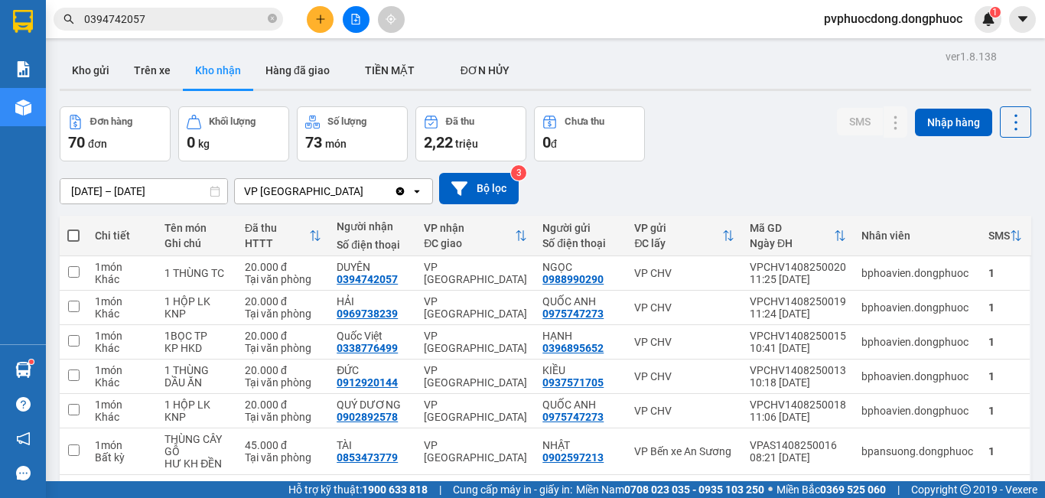
click at [187, 81] on button "Kho nhận" at bounding box center [218, 70] width 70 height 37
click at [166, 92] on div "ver 1.8.138 Kho gửi Trên xe Kho nhận Hàng đã giao TIỀN MẶT ĐƠN HỦY Đơn hàng 7…" at bounding box center [546, 363] width 984 height 634
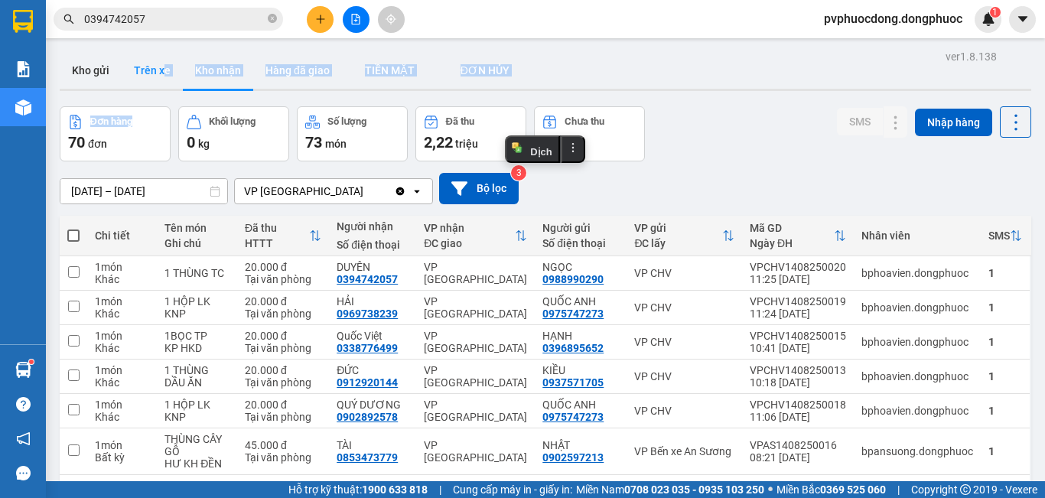
click at [156, 67] on button "Trên xe" at bounding box center [152, 70] width 61 height 37
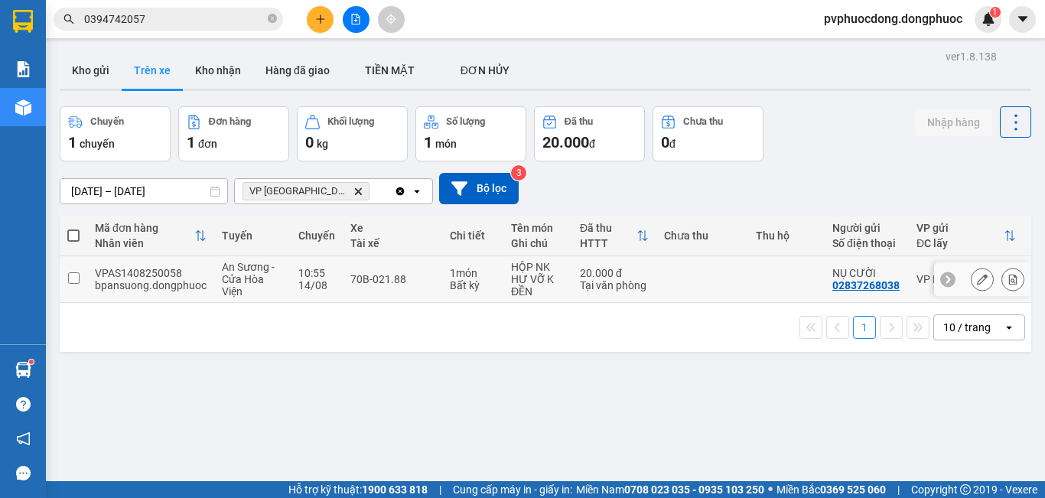
click at [391, 279] on div "70B-021.88" at bounding box center [392, 279] width 84 height 12
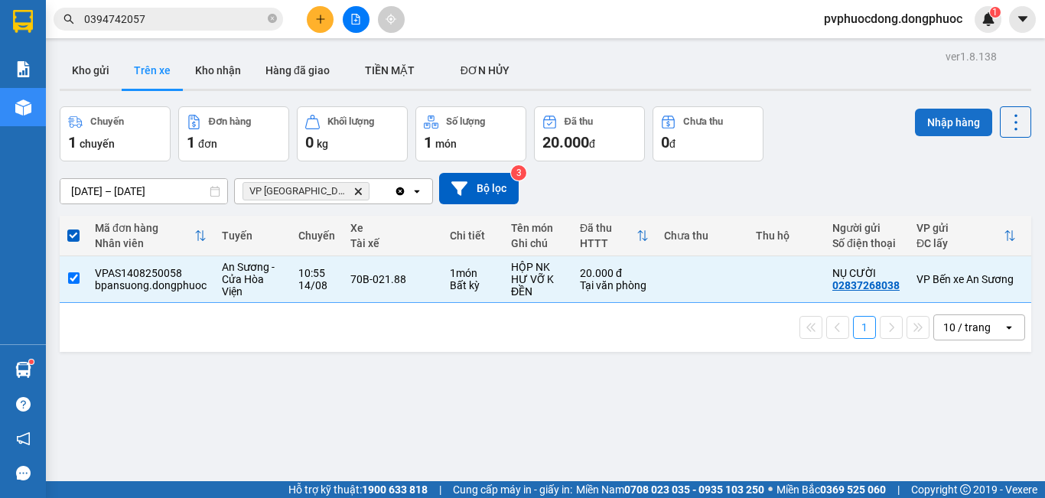
click at [915, 111] on button "Nhập hàng" at bounding box center [953, 123] width 77 height 28
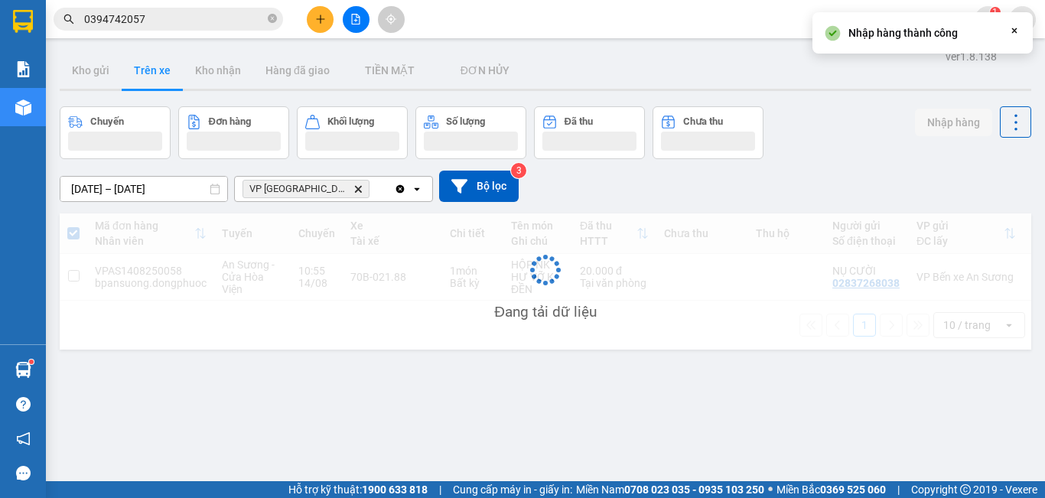
checkbox input "false"
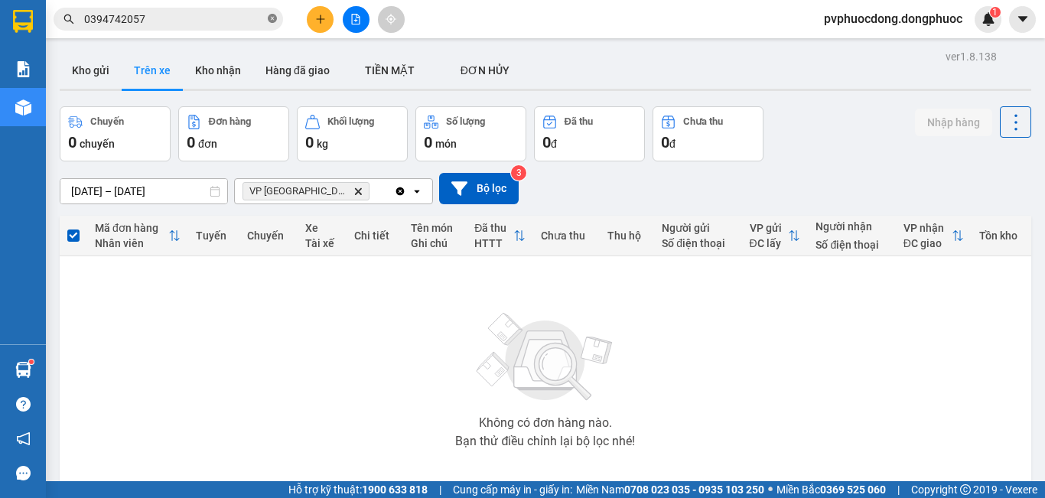
click at [273, 14] on icon "close-circle" at bounding box center [272, 18] width 9 height 9
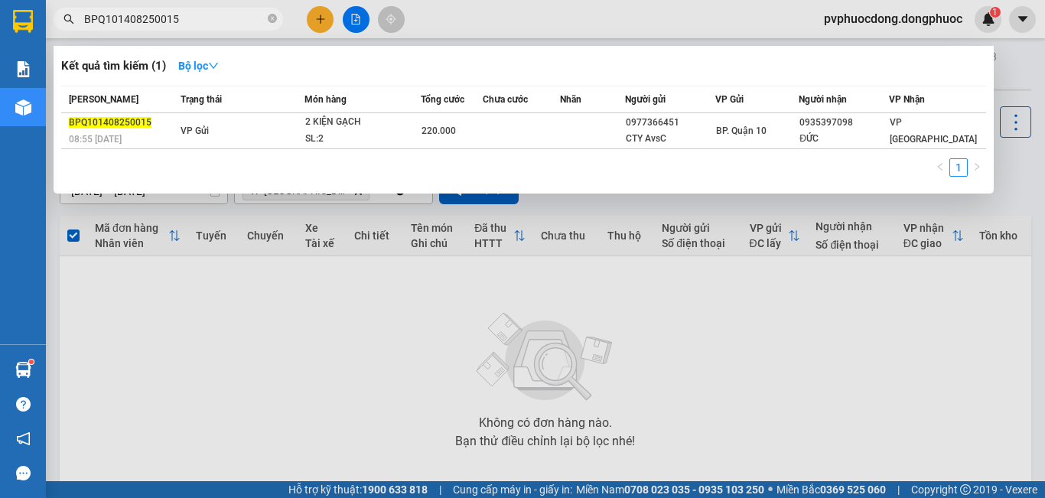
type input "BPQ101408250015"
click at [241, 383] on div at bounding box center [522, 249] width 1045 height 498
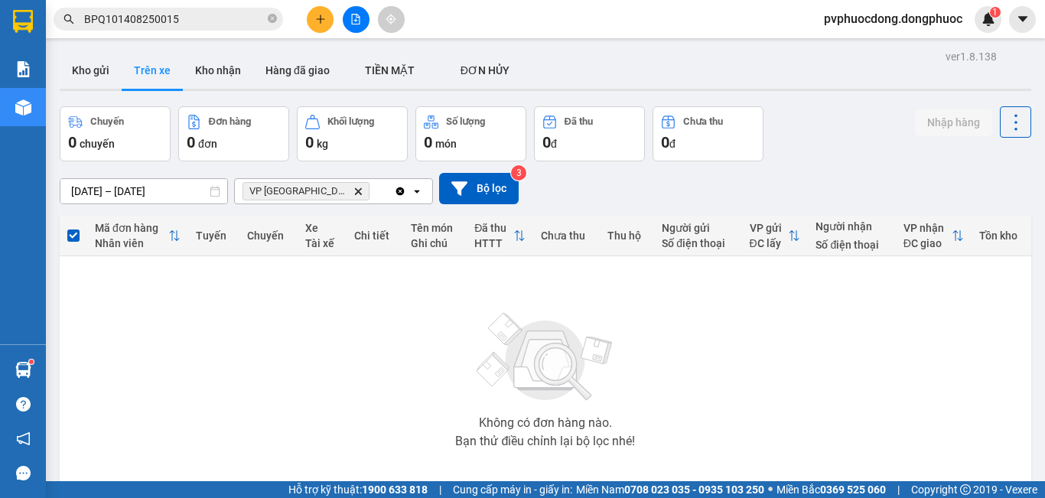
click at [777, 388] on div "Không có đơn hàng nào. Bạn thử điều chỉnh lại bộ lọc nhé!" at bounding box center [545, 376] width 956 height 230
click at [80, 67] on button "Kho gửi" at bounding box center [91, 70] width 62 height 37
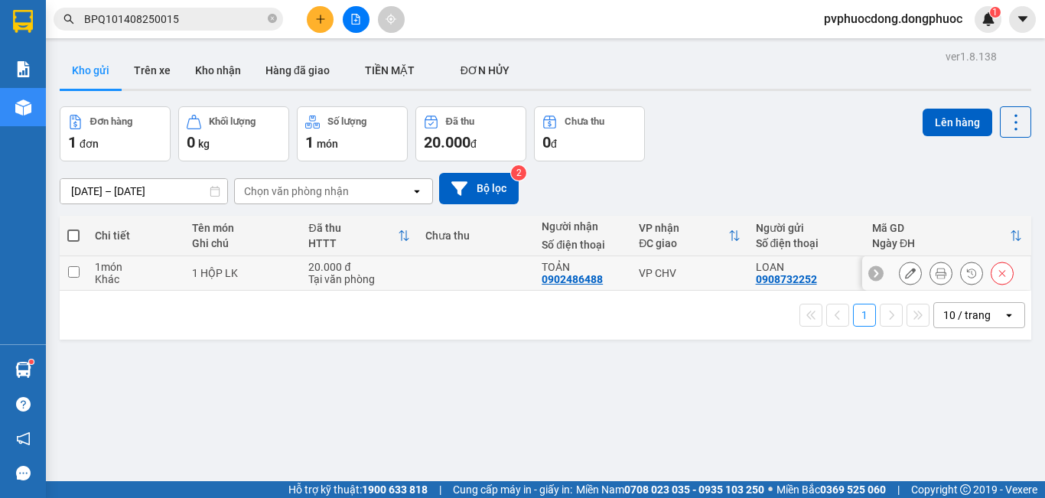
click at [190, 277] on td "1 HỘP LK" at bounding box center [242, 273] width 116 height 34
checkbox input "true"
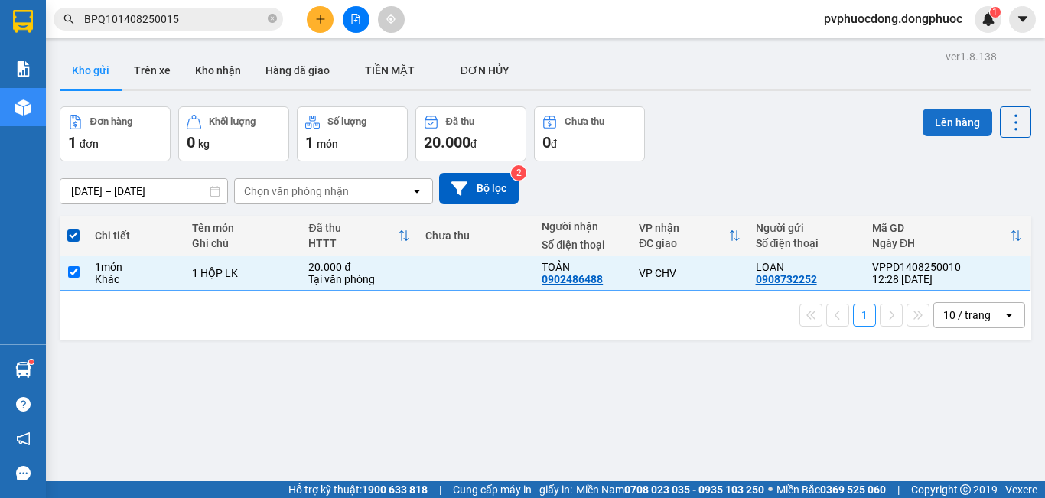
click at [944, 112] on button "Lên hàng" at bounding box center [958, 123] width 70 height 28
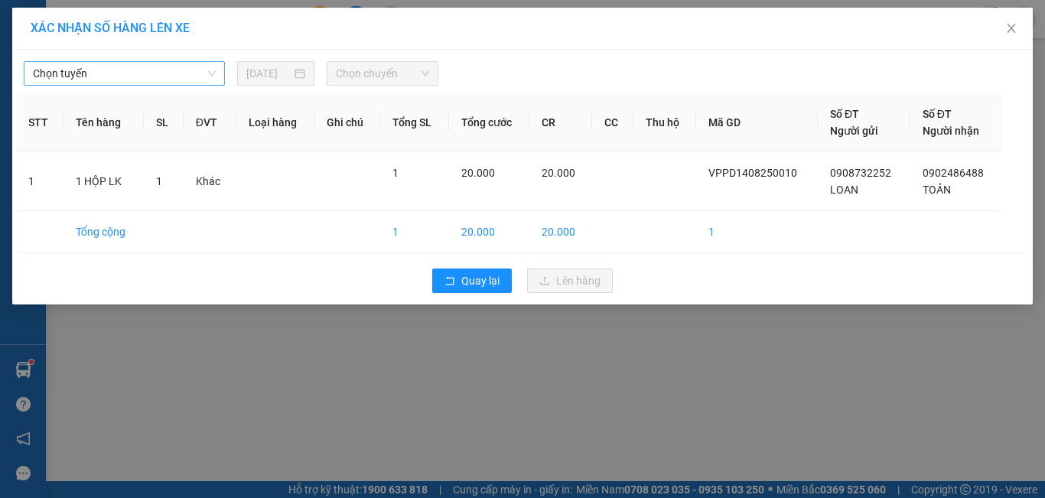
click at [202, 68] on span "Chọn tuyến" at bounding box center [124, 73] width 183 height 23
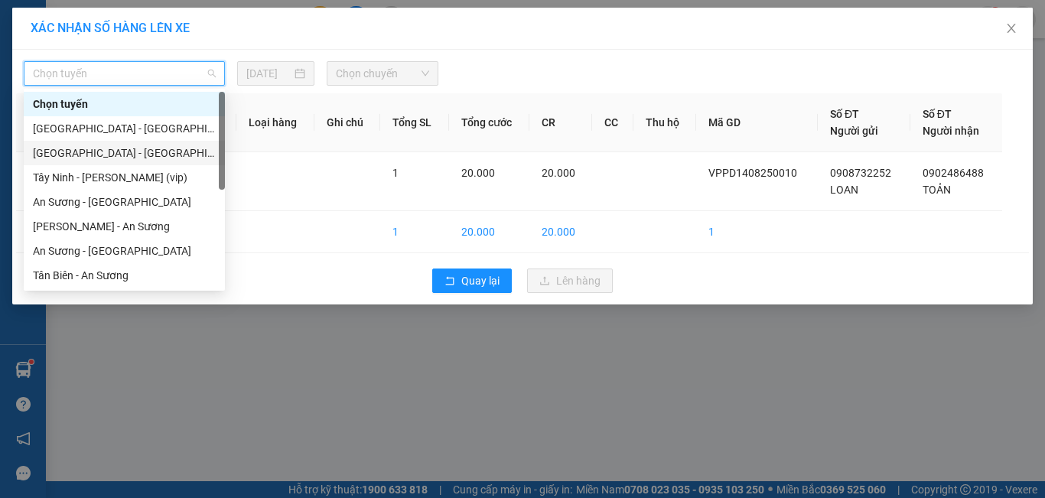
scroll to position [153, 0]
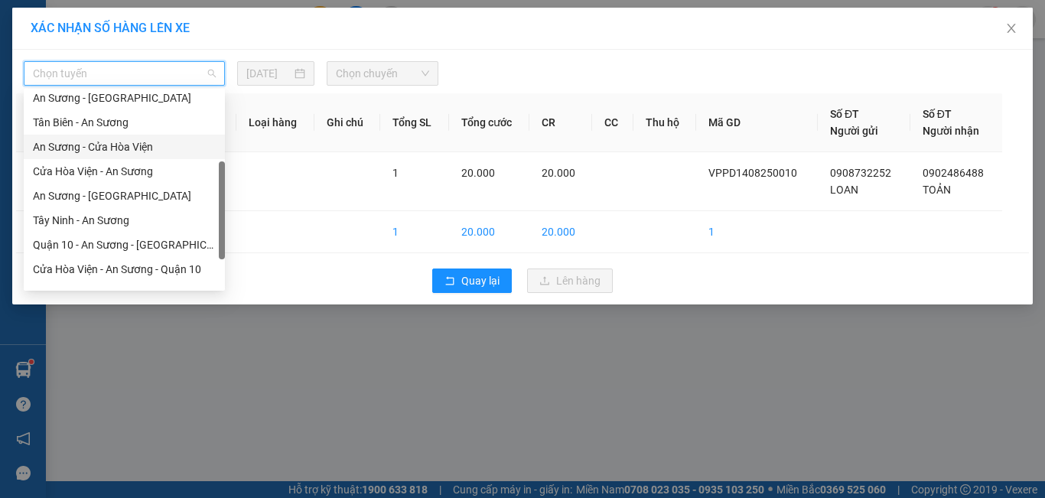
click at [91, 148] on div "An Sương - Cửa Hòa Viện" at bounding box center [124, 146] width 183 height 17
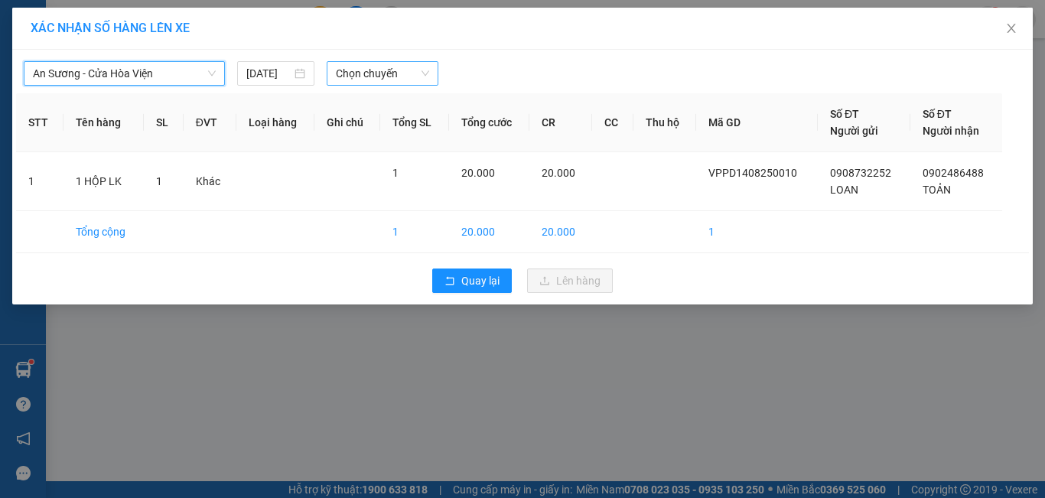
click at [397, 80] on span "Chọn chuyến" at bounding box center [383, 73] width 94 height 23
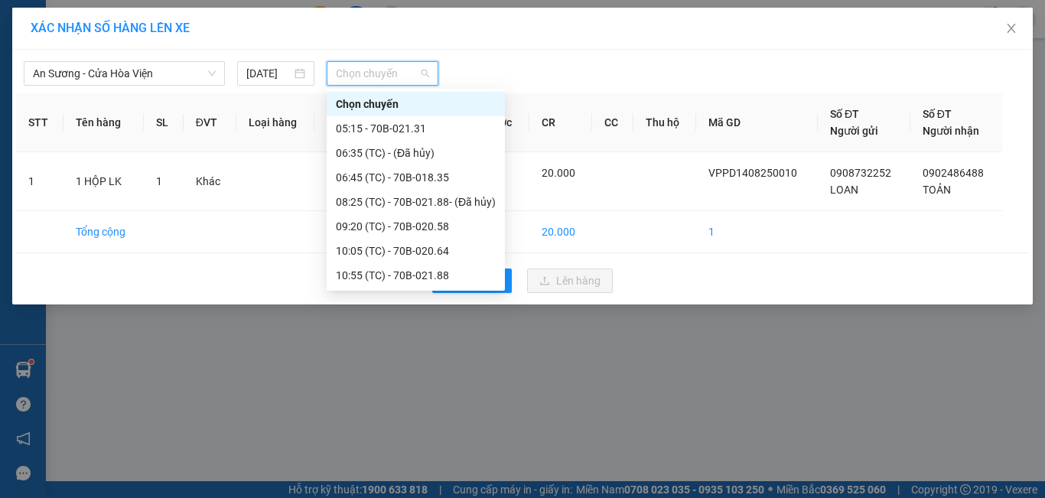
scroll to position [77, 0]
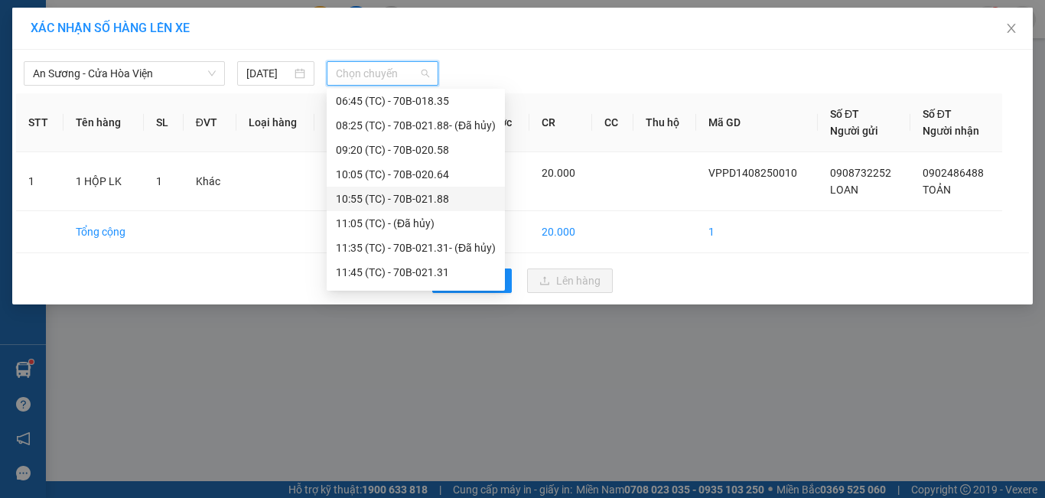
click at [425, 199] on div "10:55 (TC) - 70B-021.88" at bounding box center [416, 198] width 160 height 17
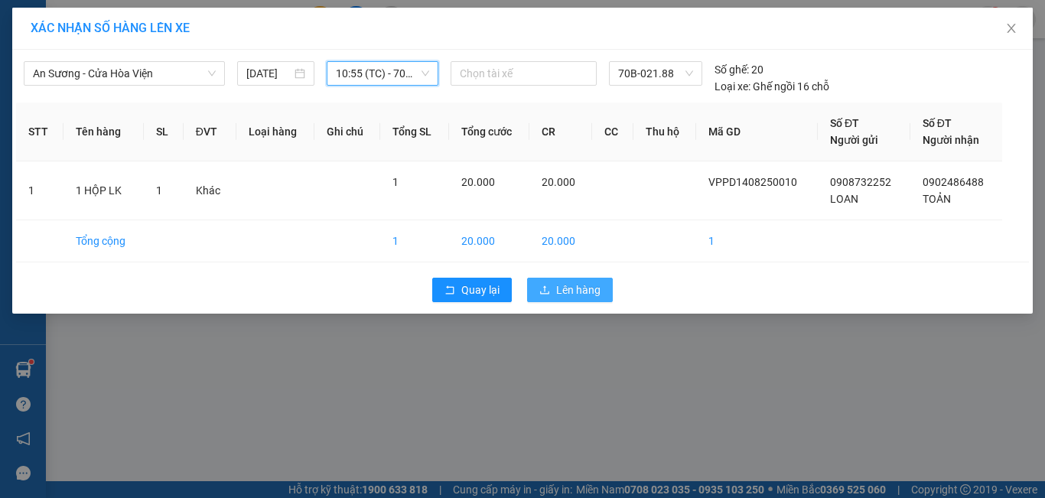
click at [554, 282] on button "Lên hàng" at bounding box center [570, 290] width 86 height 24
